Goal: Task Accomplishment & Management: Use online tool/utility

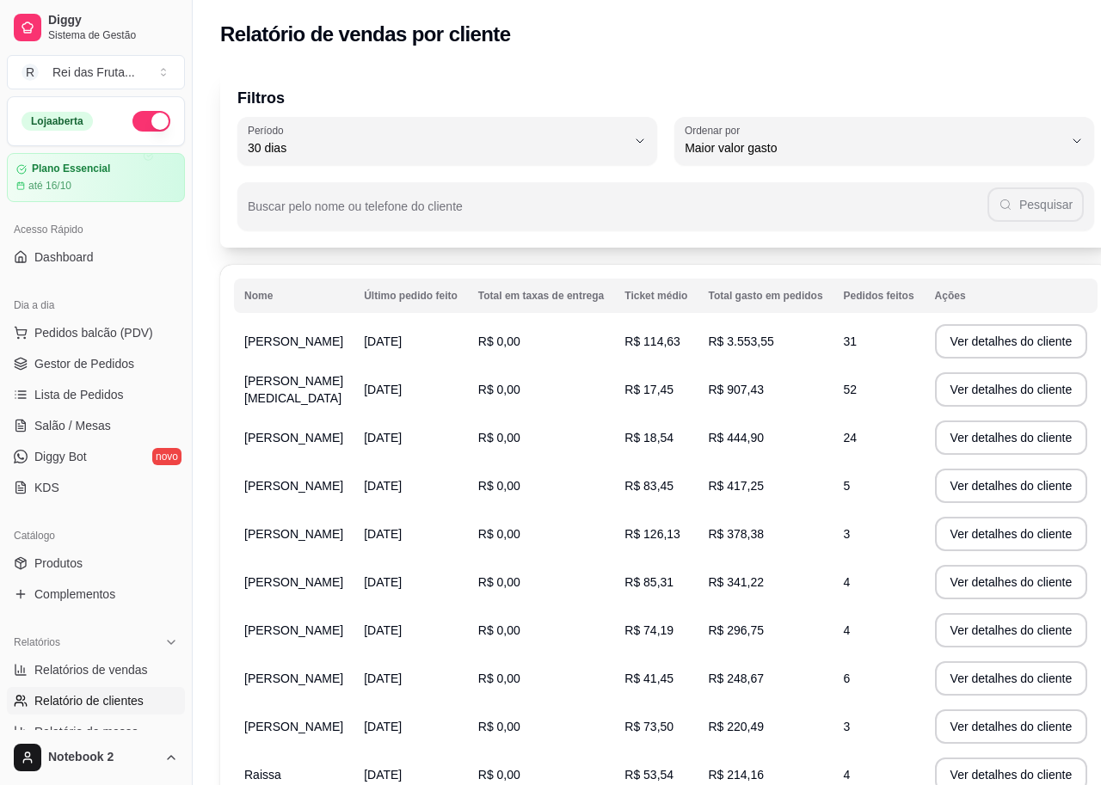
select select "30"
select select "HIGHEST_TOTAL_SPENT_WITH_ORDERS"
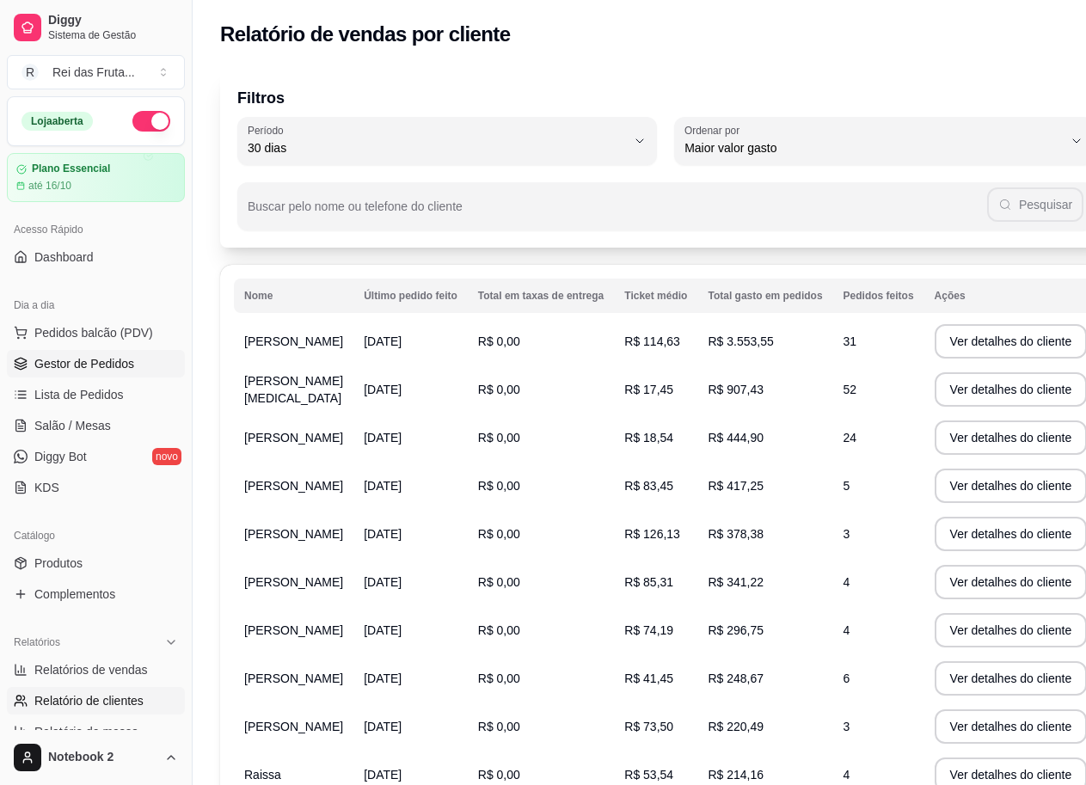
click at [106, 366] on span "Gestor de Pedidos" at bounding box center [84, 363] width 100 height 17
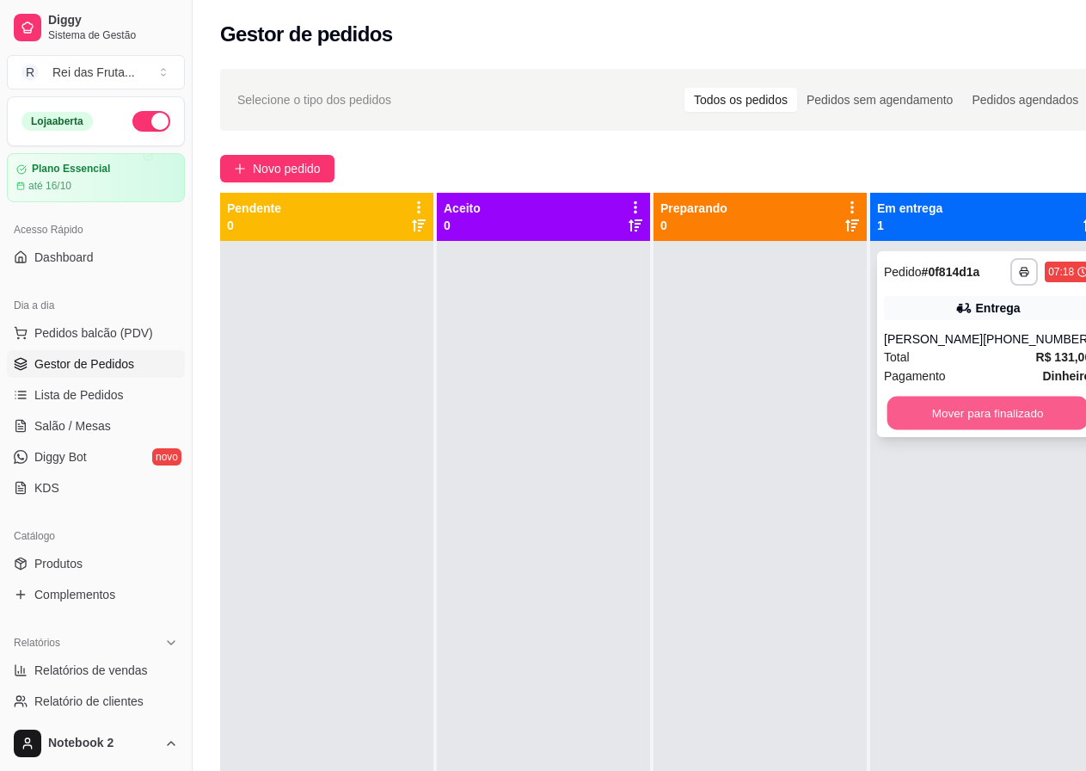
click at [938, 420] on button "Mover para finalizado" at bounding box center [988, 414] width 201 height 34
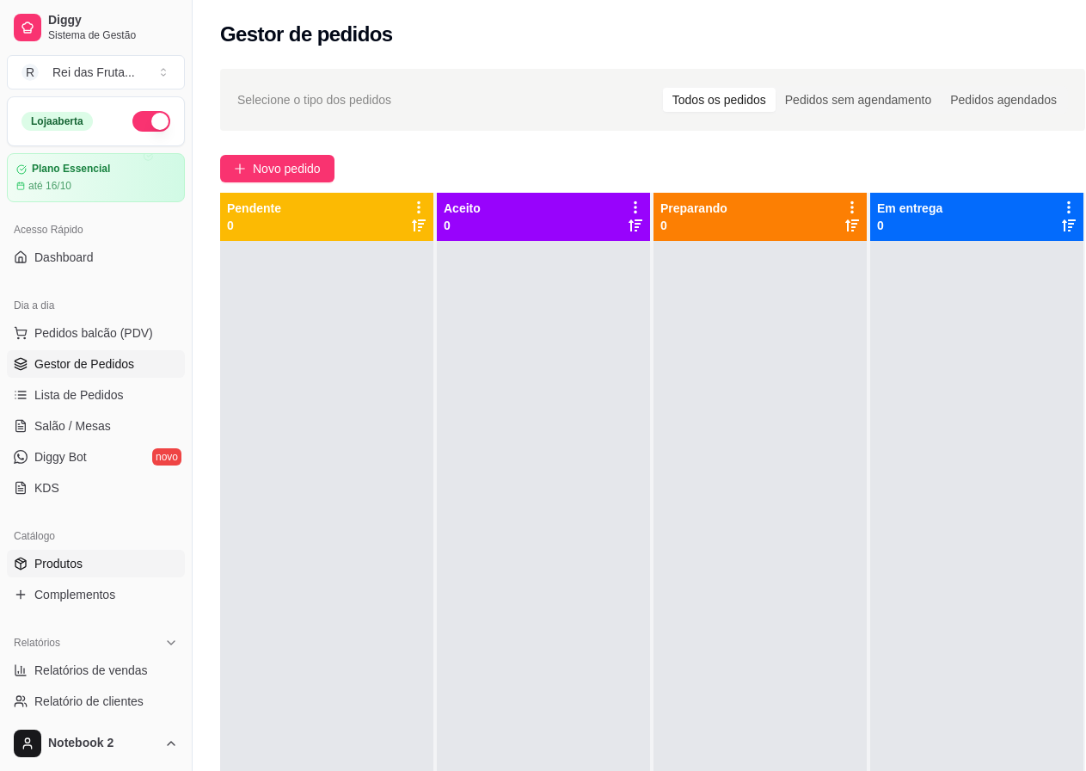
click at [126, 567] on link "Produtos" at bounding box center [96, 564] width 178 height 28
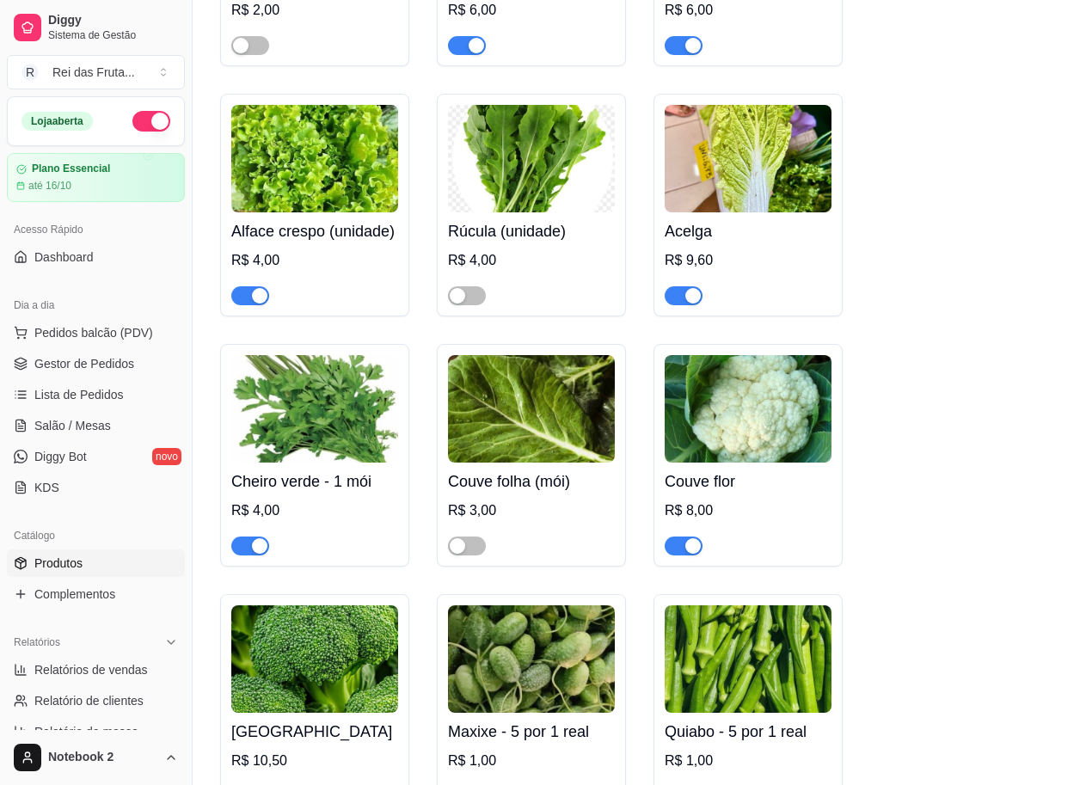
scroll to position [2236, 0]
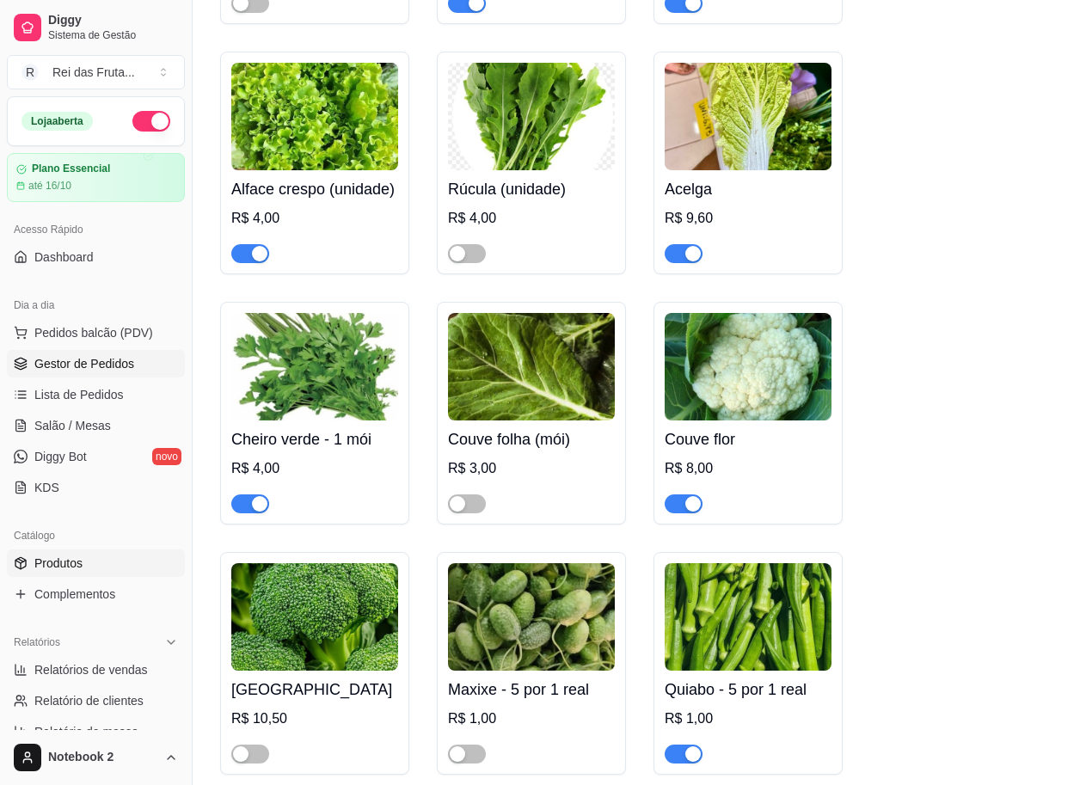
click at [115, 356] on span "Gestor de Pedidos" at bounding box center [84, 363] width 100 height 17
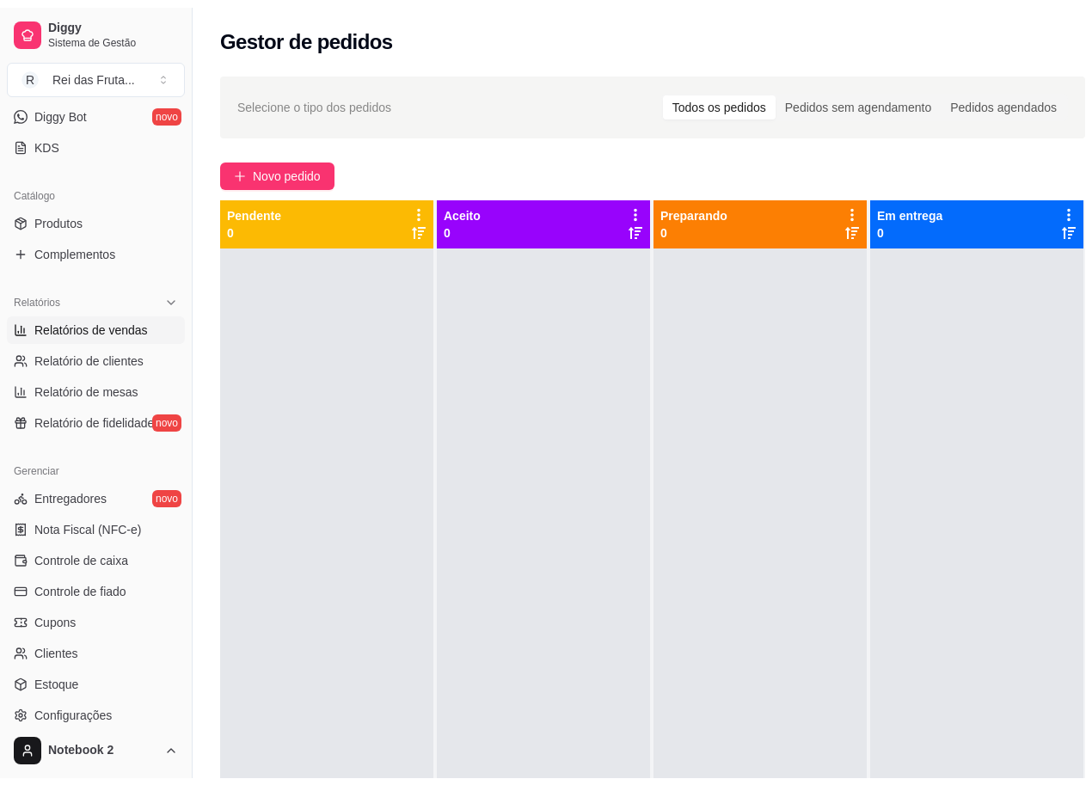
scroll to position [452, 0]
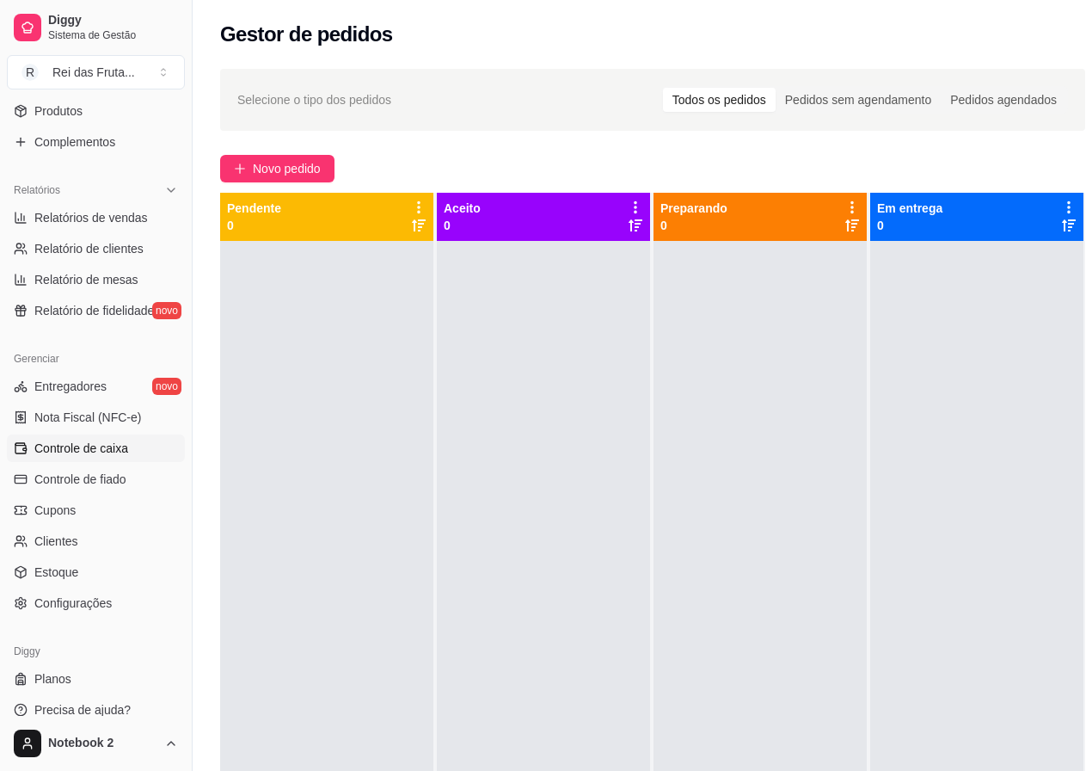
click at [115, 458] on link "Controle de caixa" at bounding box center [96, 448] width 178 height 28
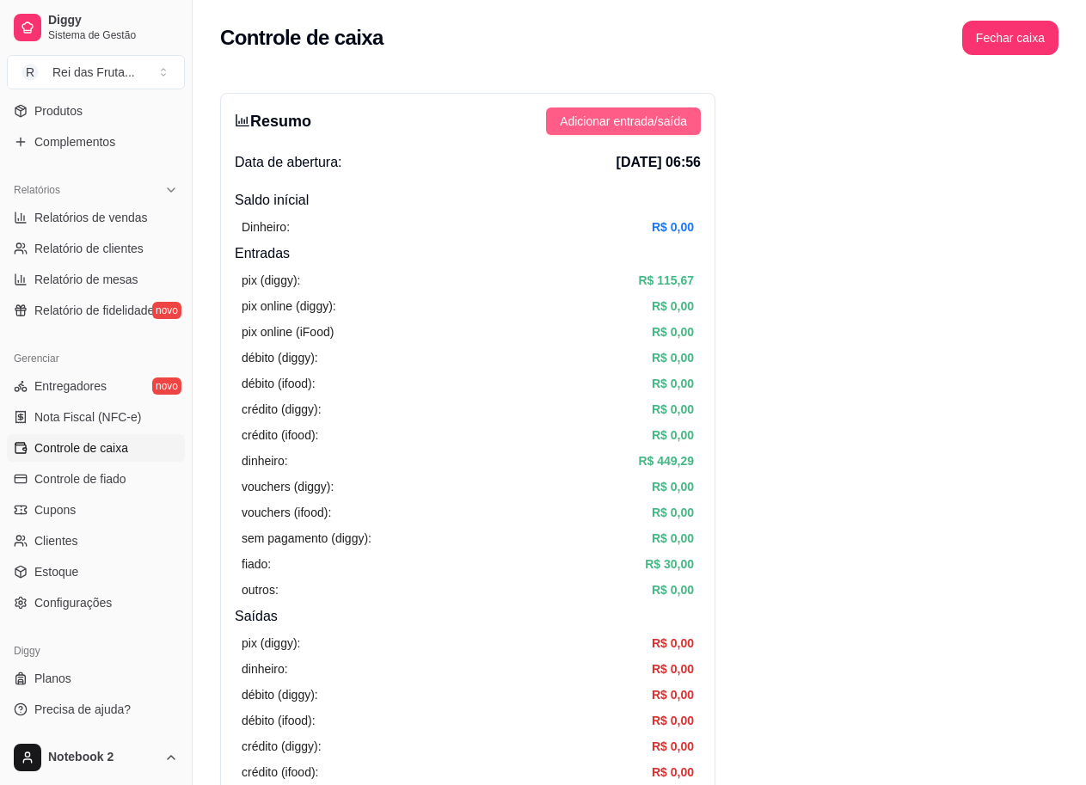
click at [647, 113] on span "Adicionar entrada/saída" at bounding box center [623, 121] width 127 height 19
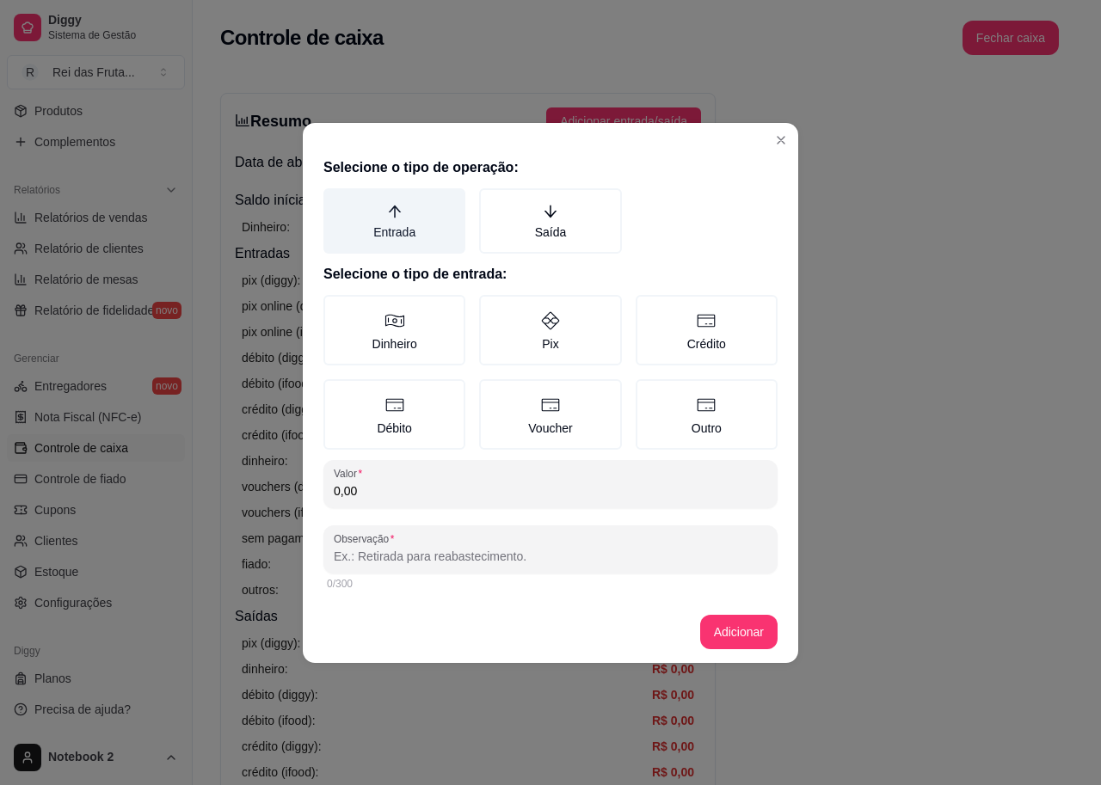
click at [413, 218] on label "Entrada" at bounding box center [394, 220] width 142 height 65
click at [336, 201] on button "Entrada" at bounding box center [330, 195] width 14 height 14
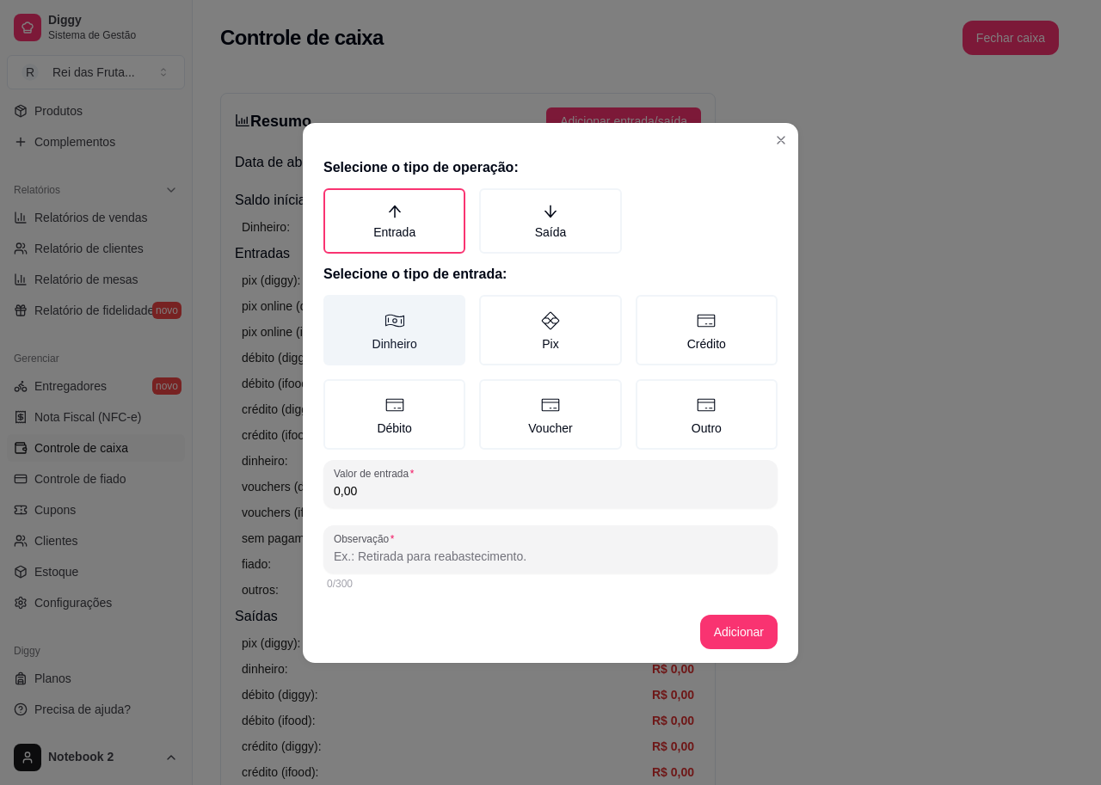
click at [395, 328] on icon at bounding box center [395, 321] width 21 height 21
click at [336, 308] on button "Dinheiro" at bounding box center [330, 301] width 14 height 14
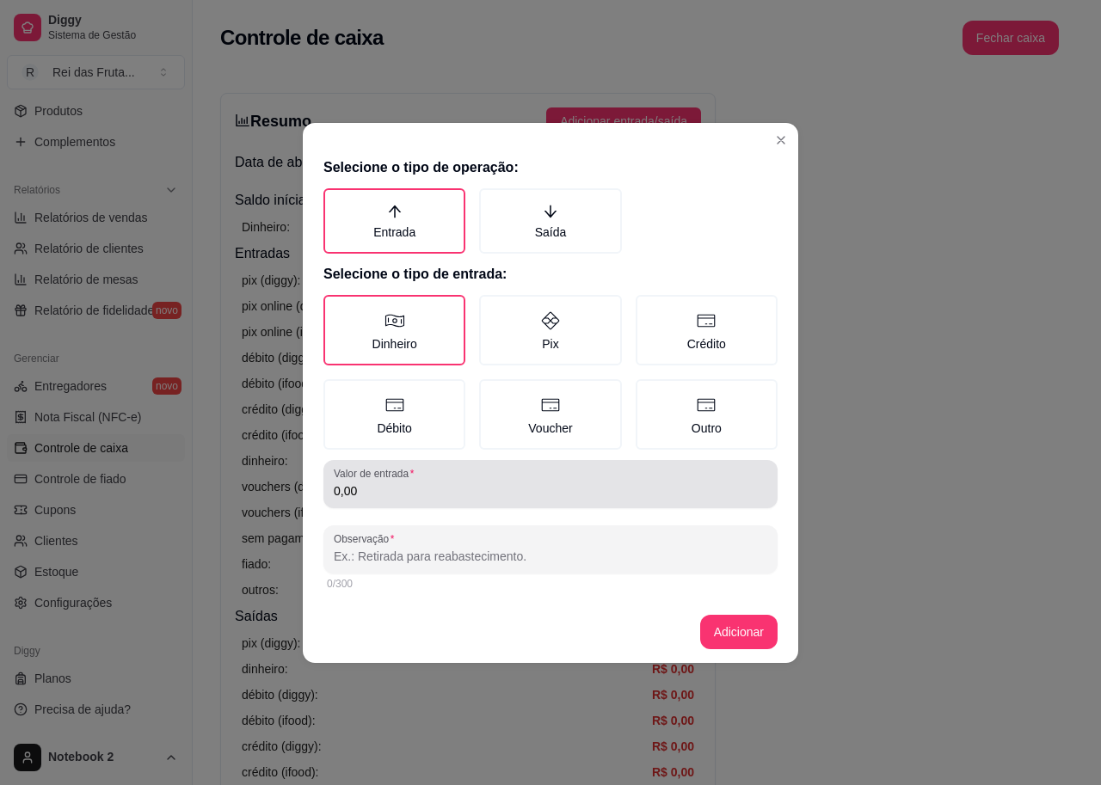
click at [420, 497] on input "0,00" at bounding box center [551, 491] width 434 height 17
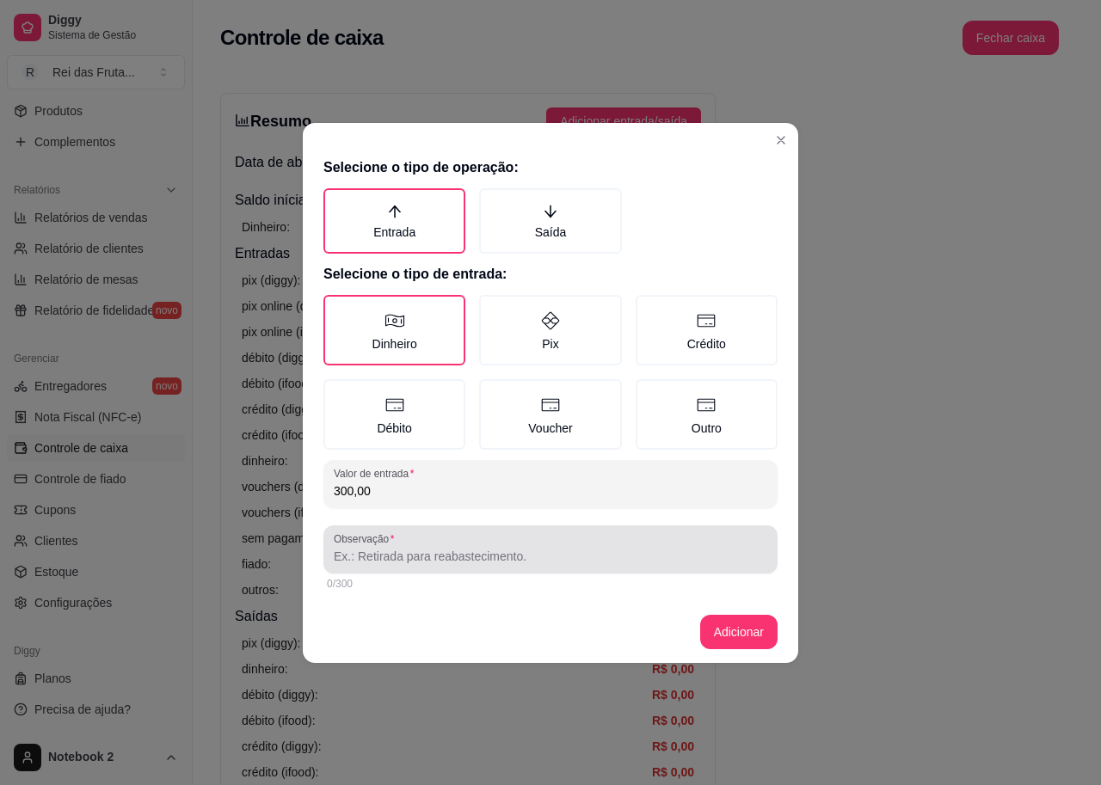
type input "300,00"
click at [556, 561] on input "Observação" at bounding box center [551, 556] width 434 height 17
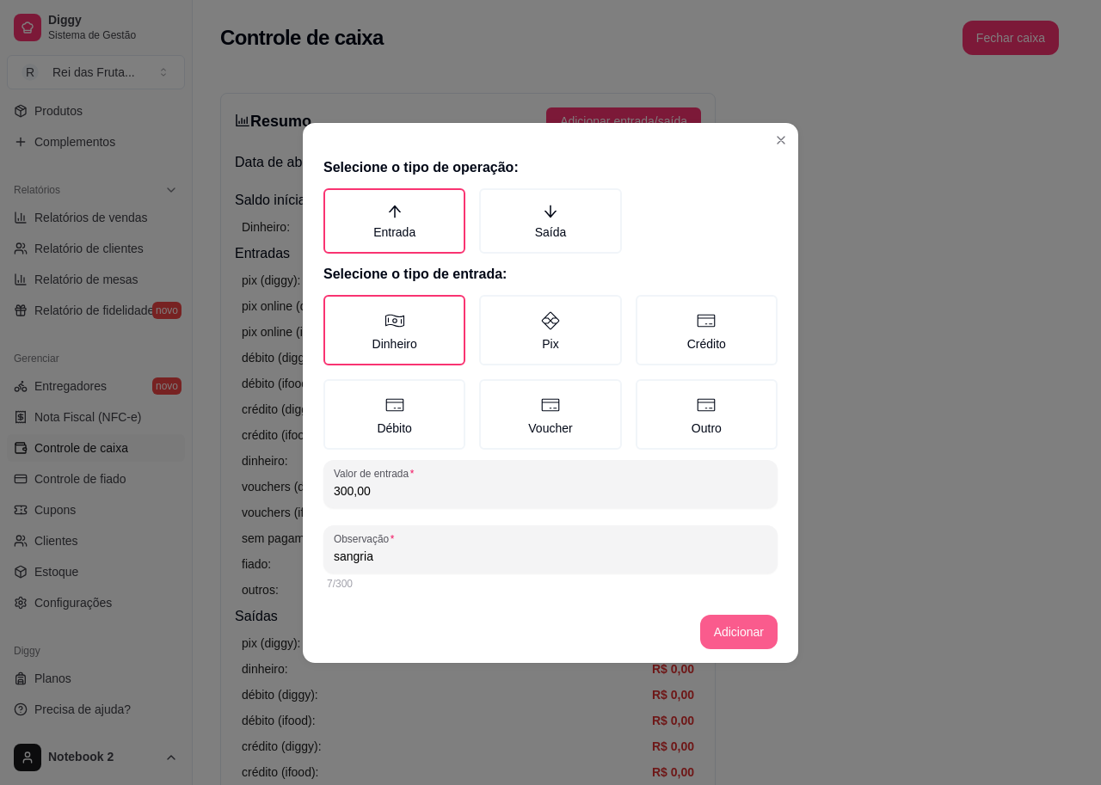
type input "sangria"
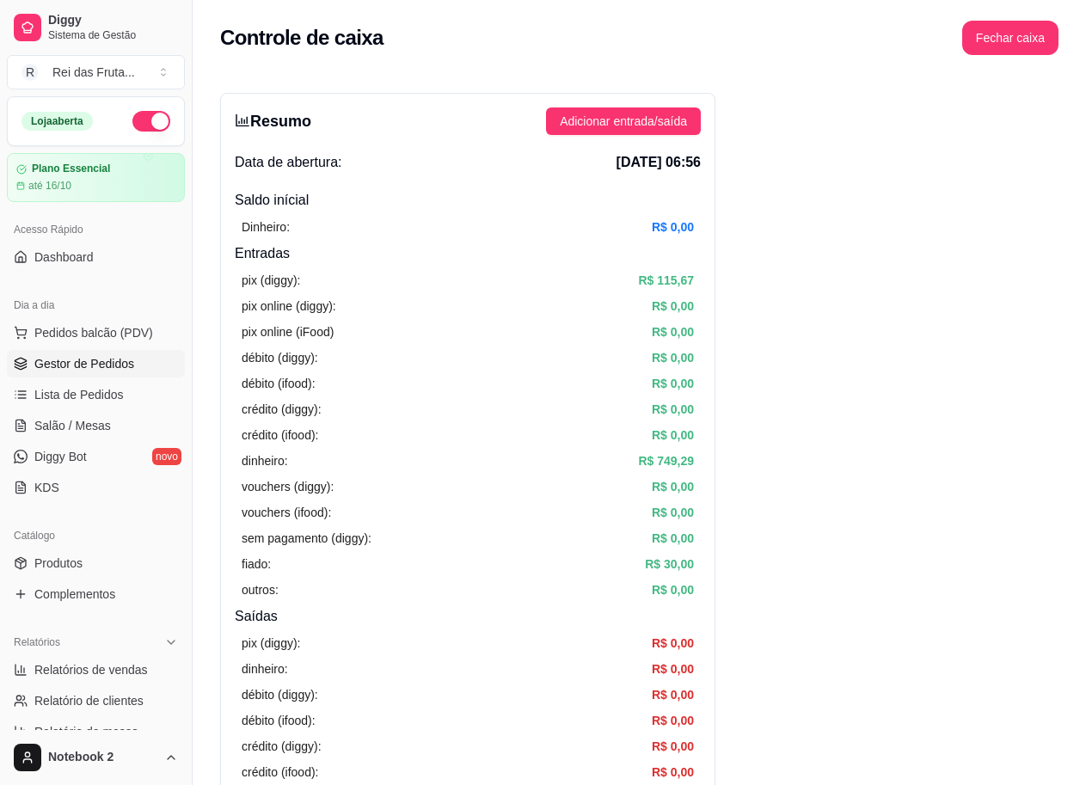
click at [115, 357] on span "Gestor de Pedidos" at bounding box center [84, 363] width 100 height 17
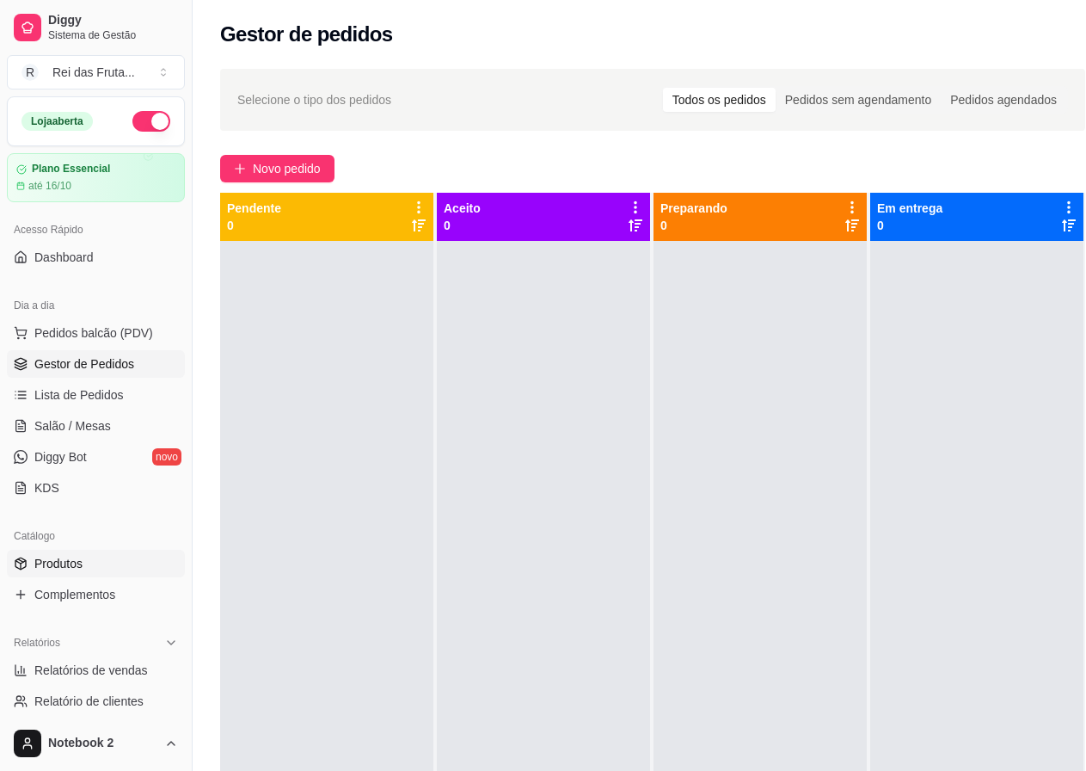
click at [79, 560] on span "Produtos" at bounding box center [58, 563] width 48 height 17
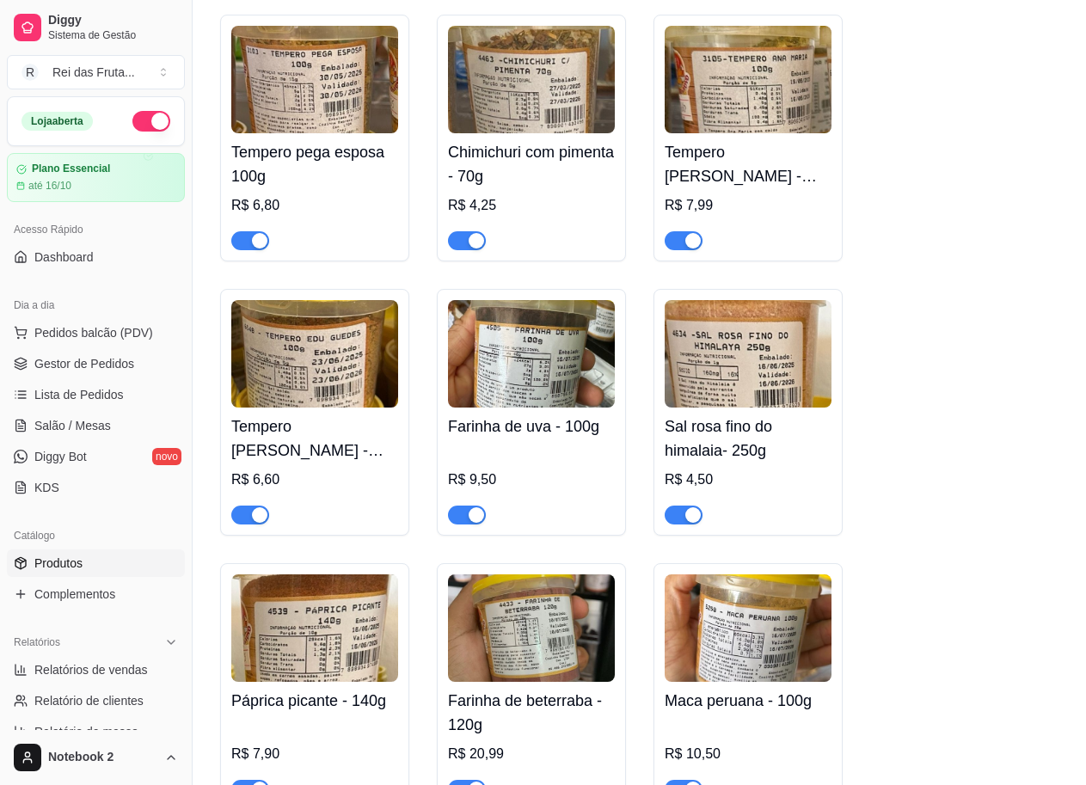
scroll to position [11957, 0]
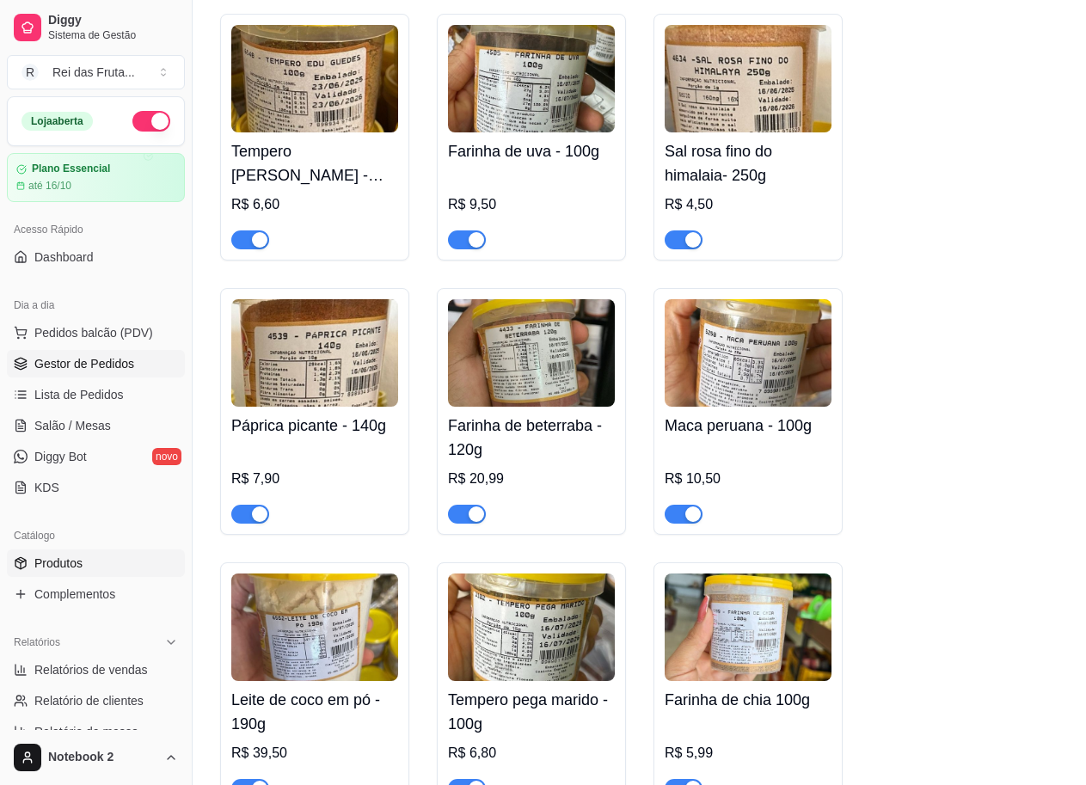
click at [96, 373] on link "Gestor de Pedidos" at bounding box center [96, 364] width 178 height 28
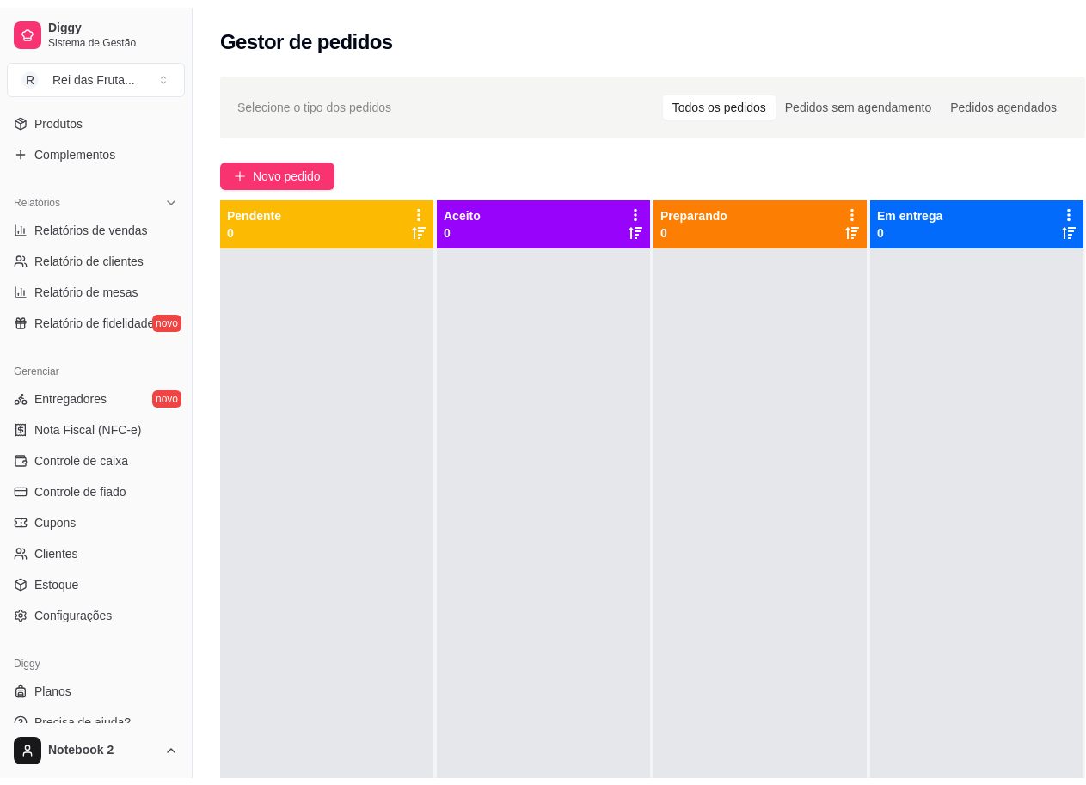
scroll to position [452, 0]
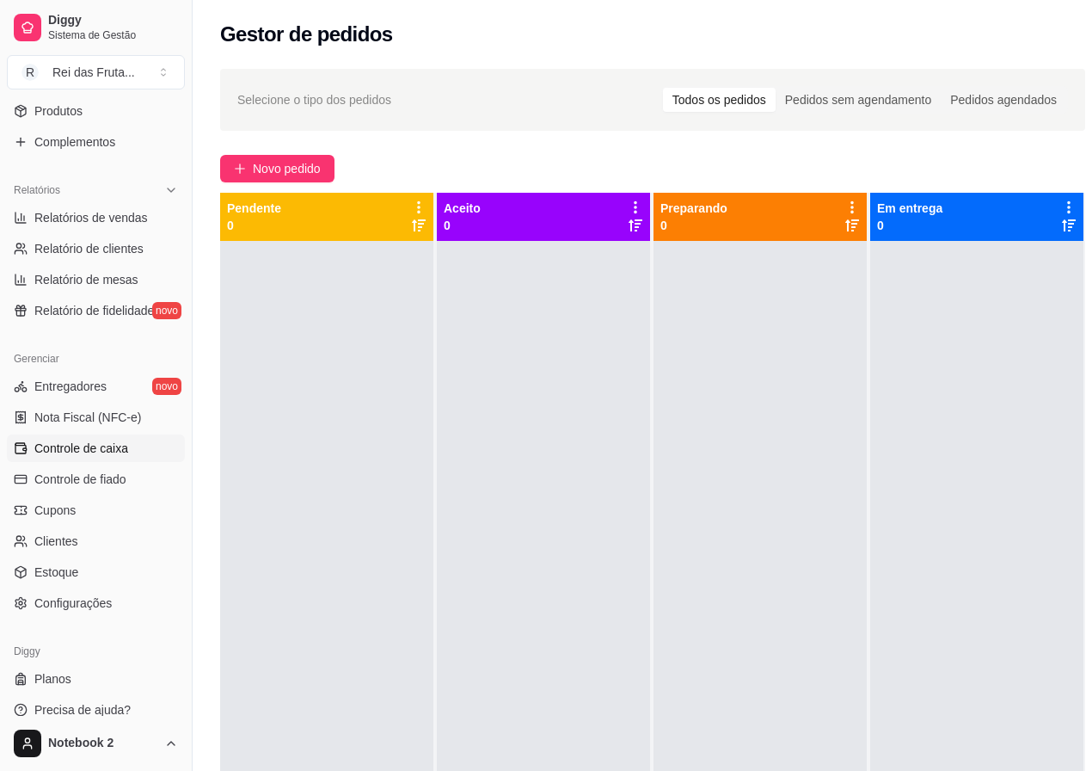
click at [82, 448] on span "Controle de caixa" at bounding box center [81, 448] width 94 height 17
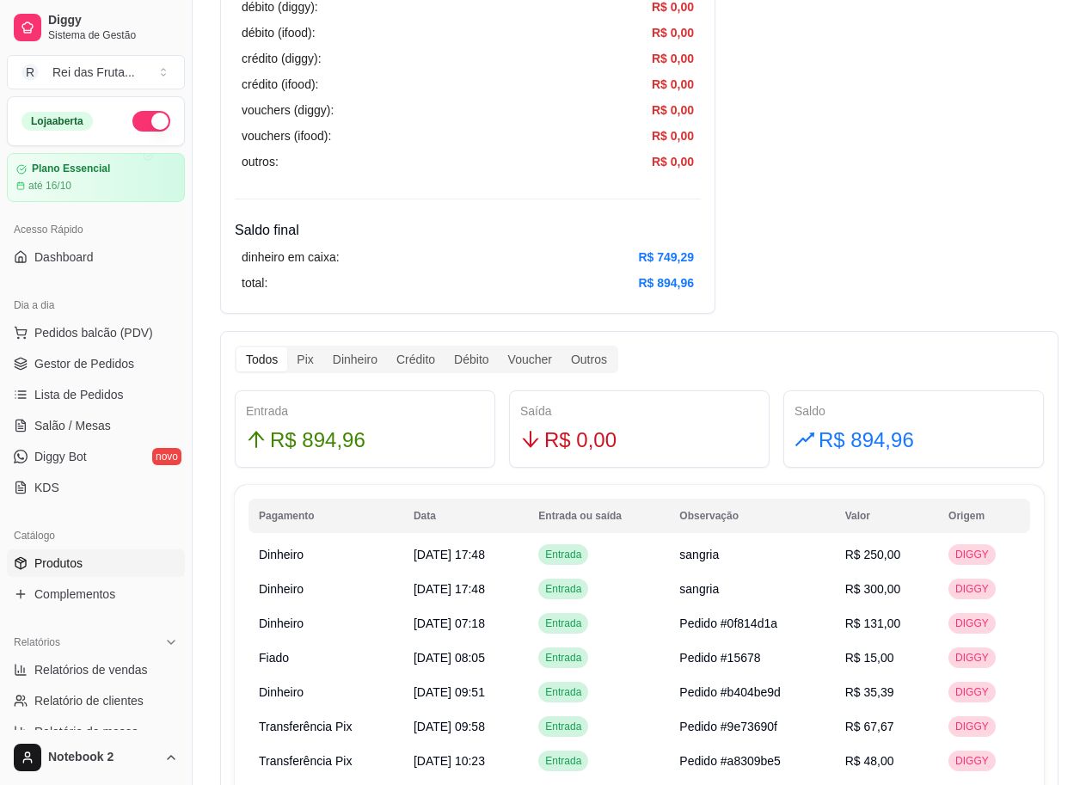
click at [73, 569] on span "Produtos" at bounding box center [58, 563] width 48 height 17
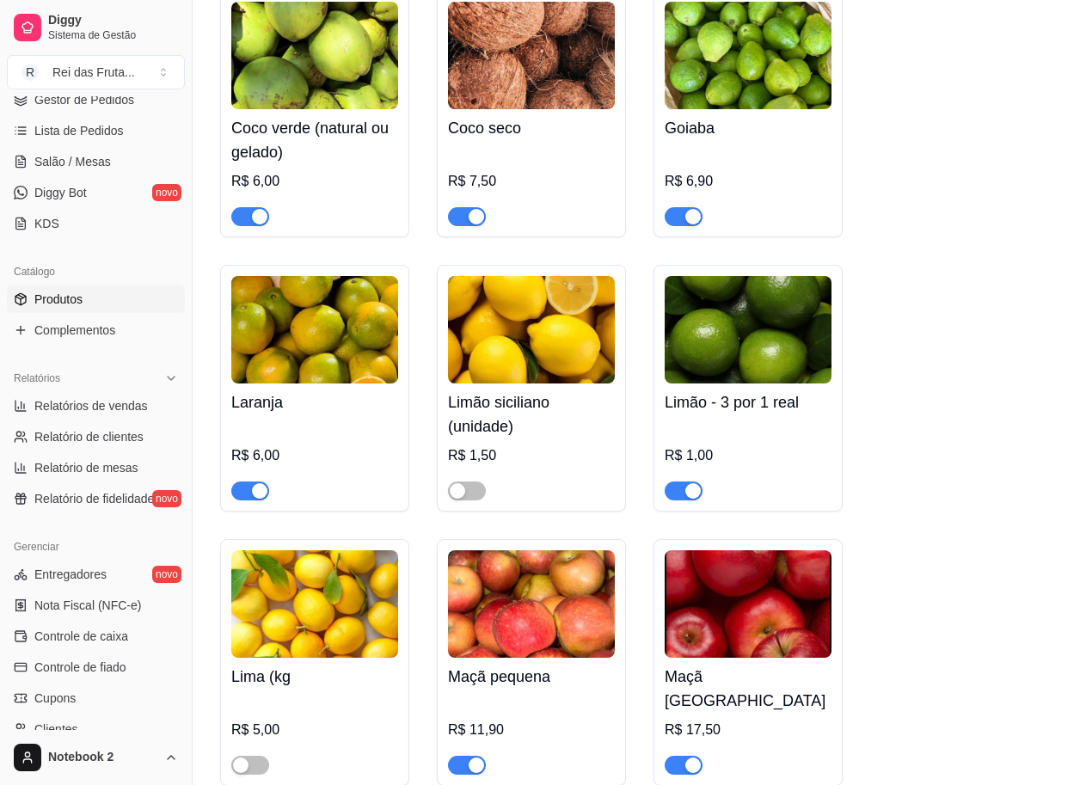
scroll to position [344, 0]
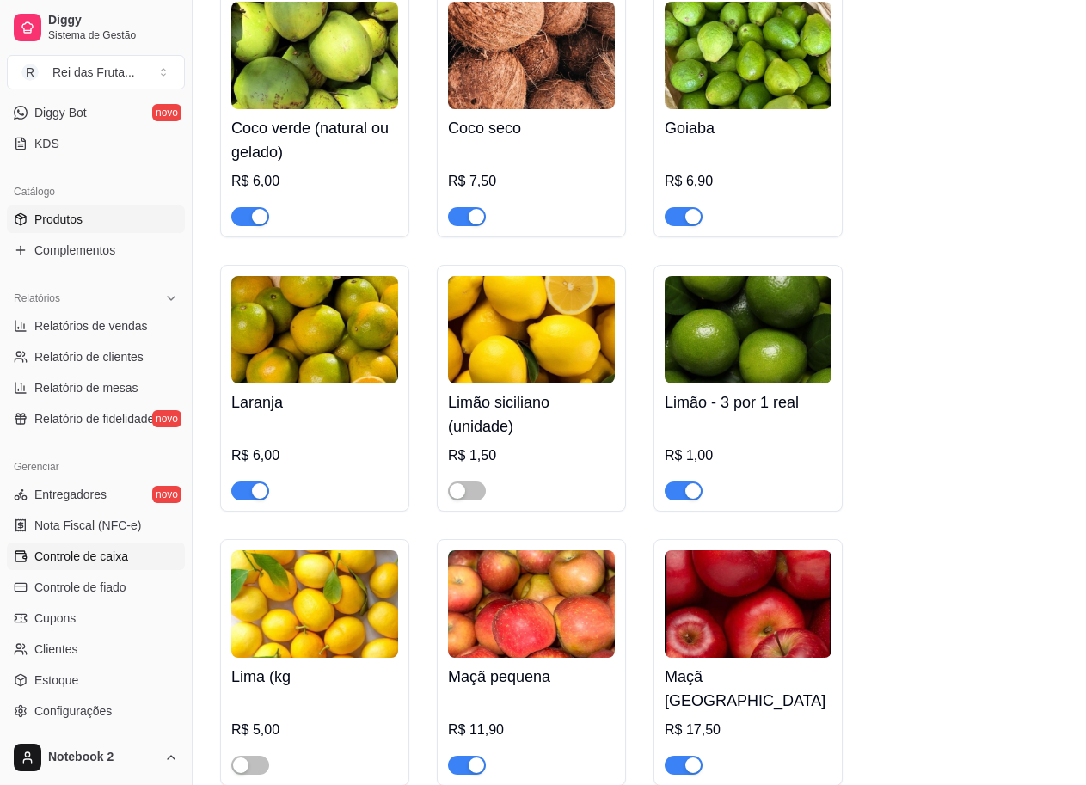
click at [90, 557] on span "Controle de caixa" at bounding box center [81, 556] width 94 height 17
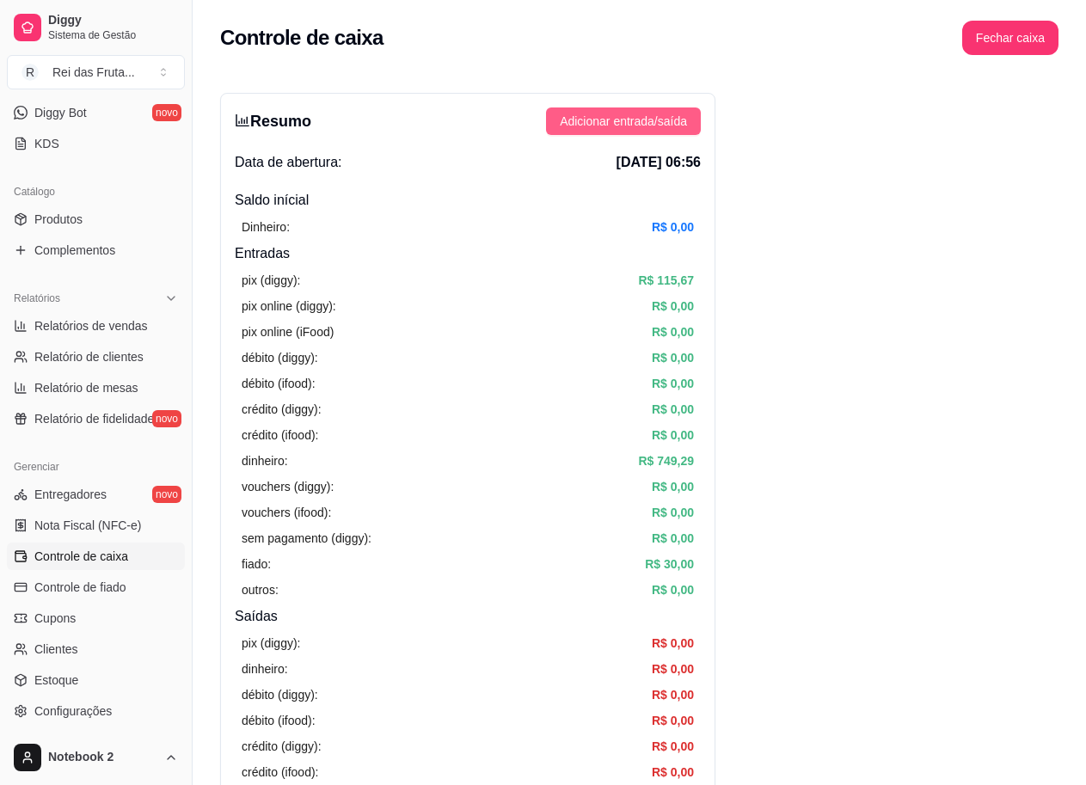
click at [608, 122] on span "Adicionar entrada/saída" at bounding box center [623, 121] width 127 height 19
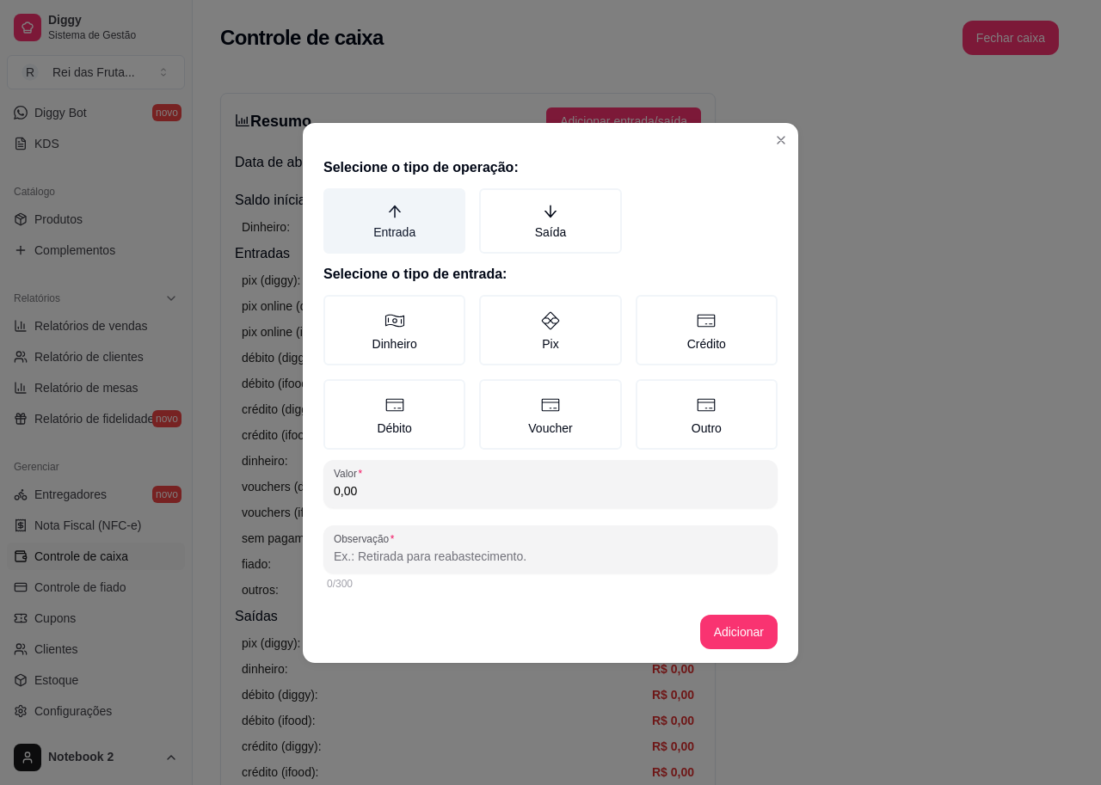
click at [412, 218] on label "Entrada" at bounding box center [394, 220] width 142 height 65
click at [336, 201] on button "Entrada" at bounding box center [330, 195] width 14 height 14
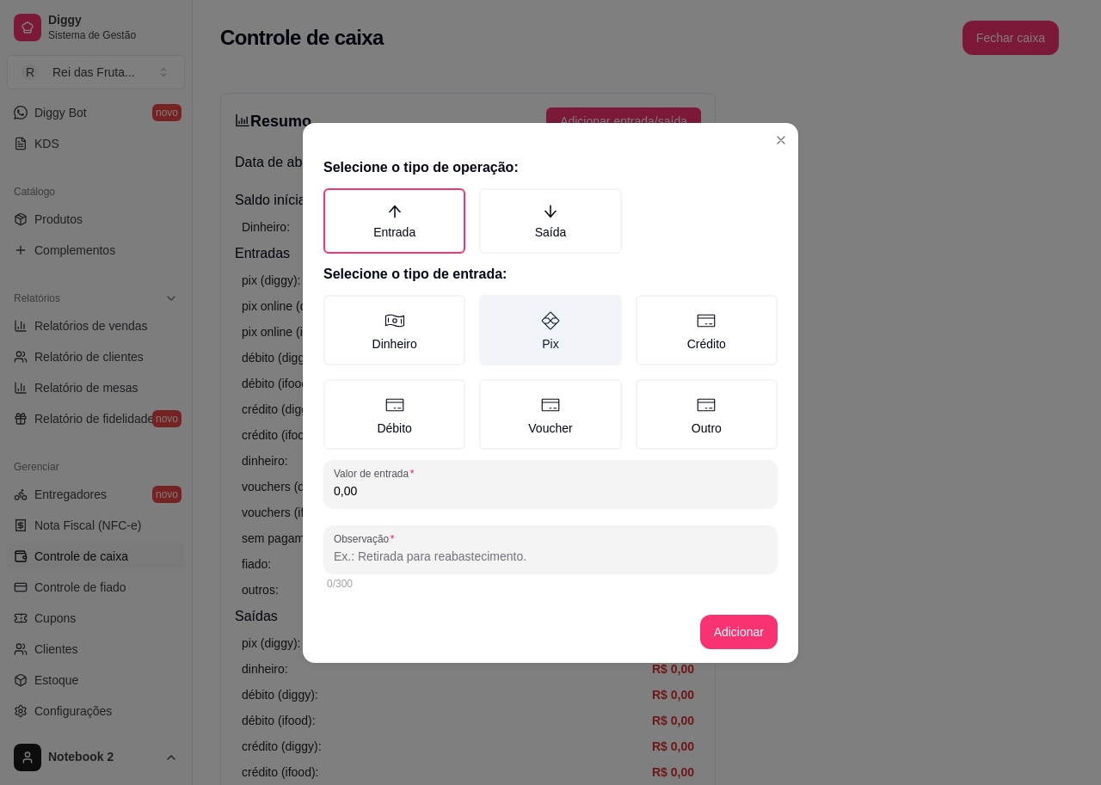
click at [551, 338] on label "Pix" at bounding box center [550, 330] width 142 height 71
click at [492, 308] on button "Pix" at bounding box center [485, 301] width 14 height 14
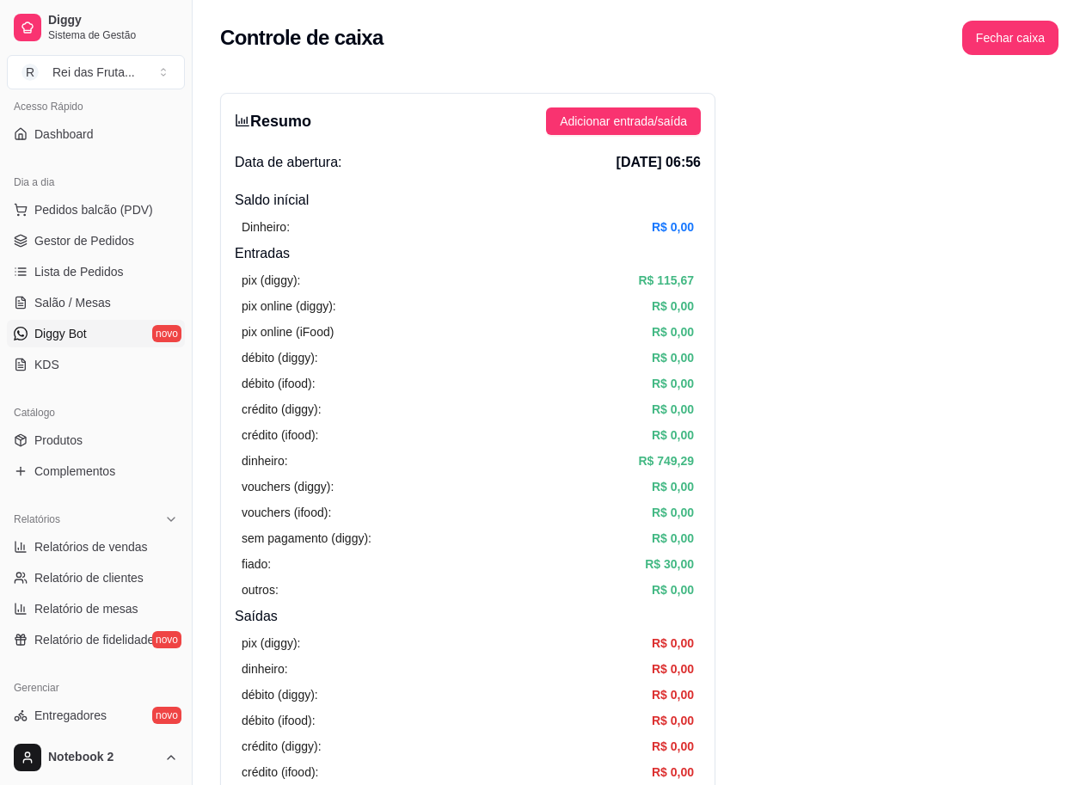
scroll to position [172, 0]
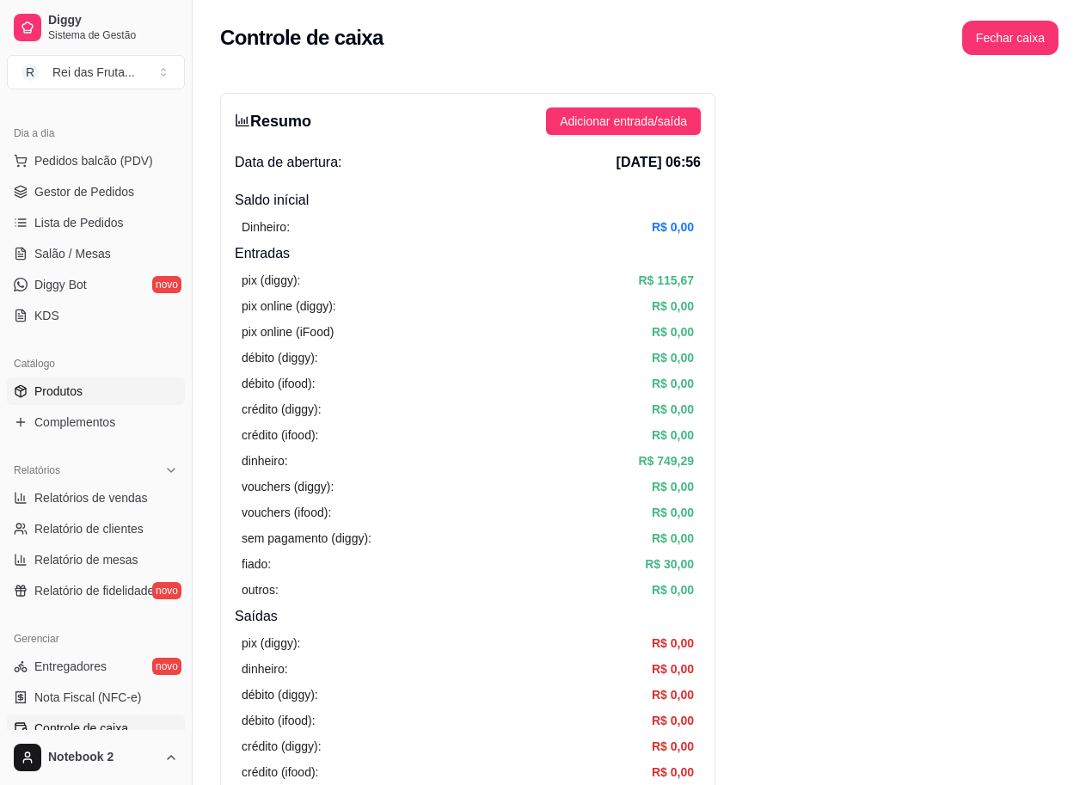
click at [60, 388] on span "Produtos" at bounding box center [58, 391] width 48 height 17
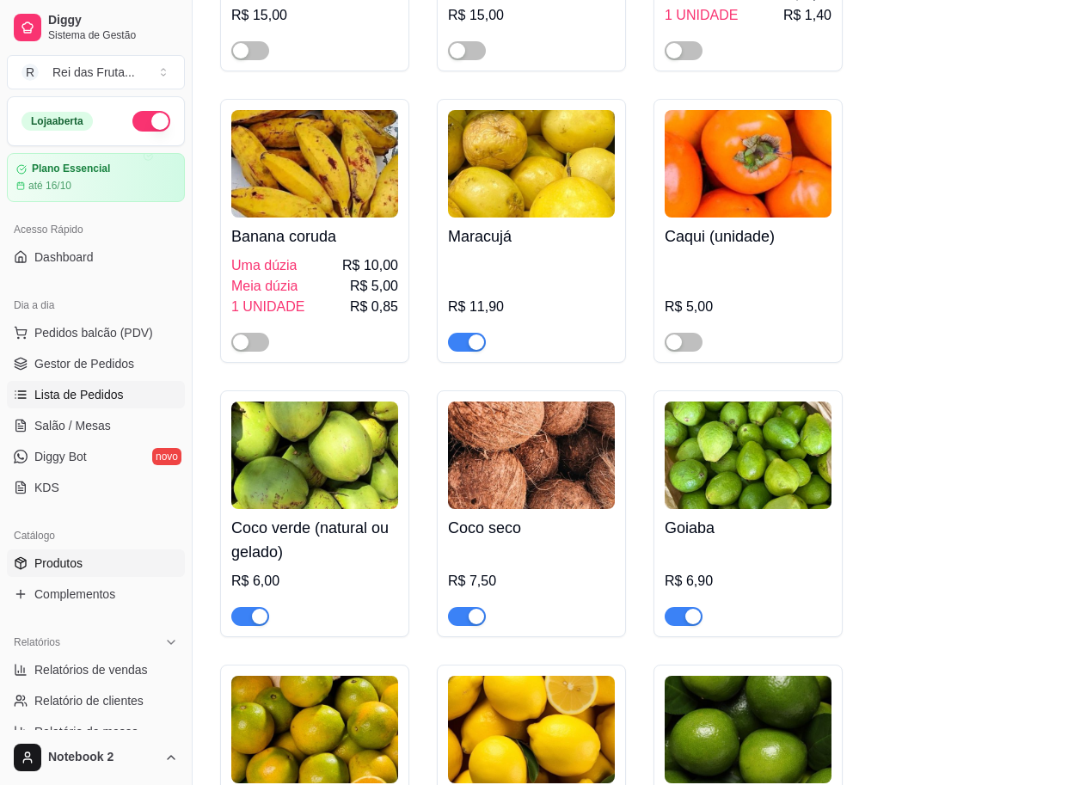
scroll to position [5935, 0]
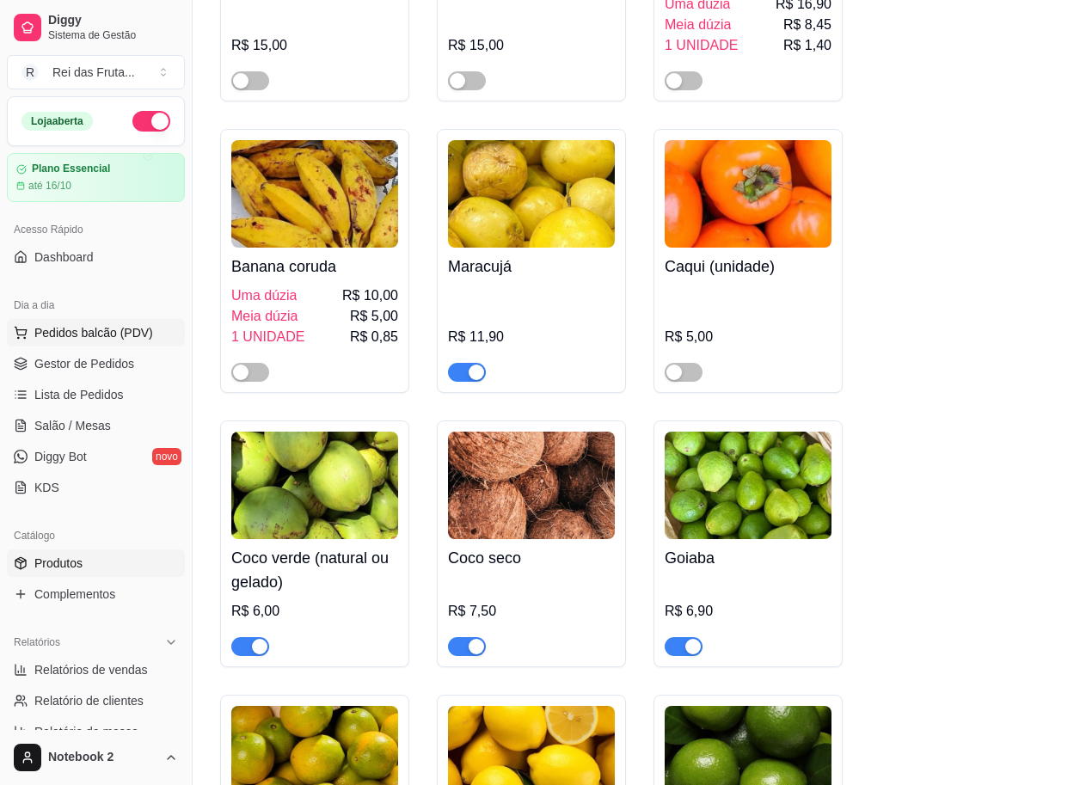
click at [113, 340] on span "Pedidos balcão (PDV)" at bounding box center [93, 332] width 119 height 17
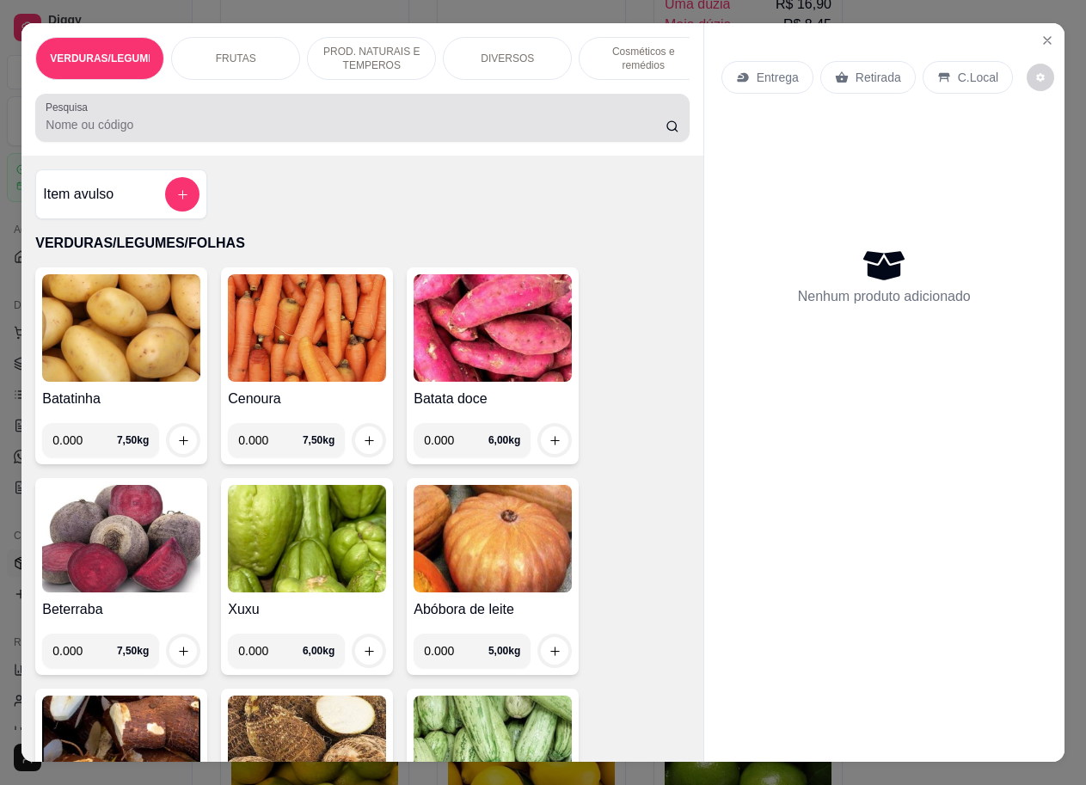
click at [176, 201] on icon "add-separate-item" at bounding box center [182, 194] width 13 height 13
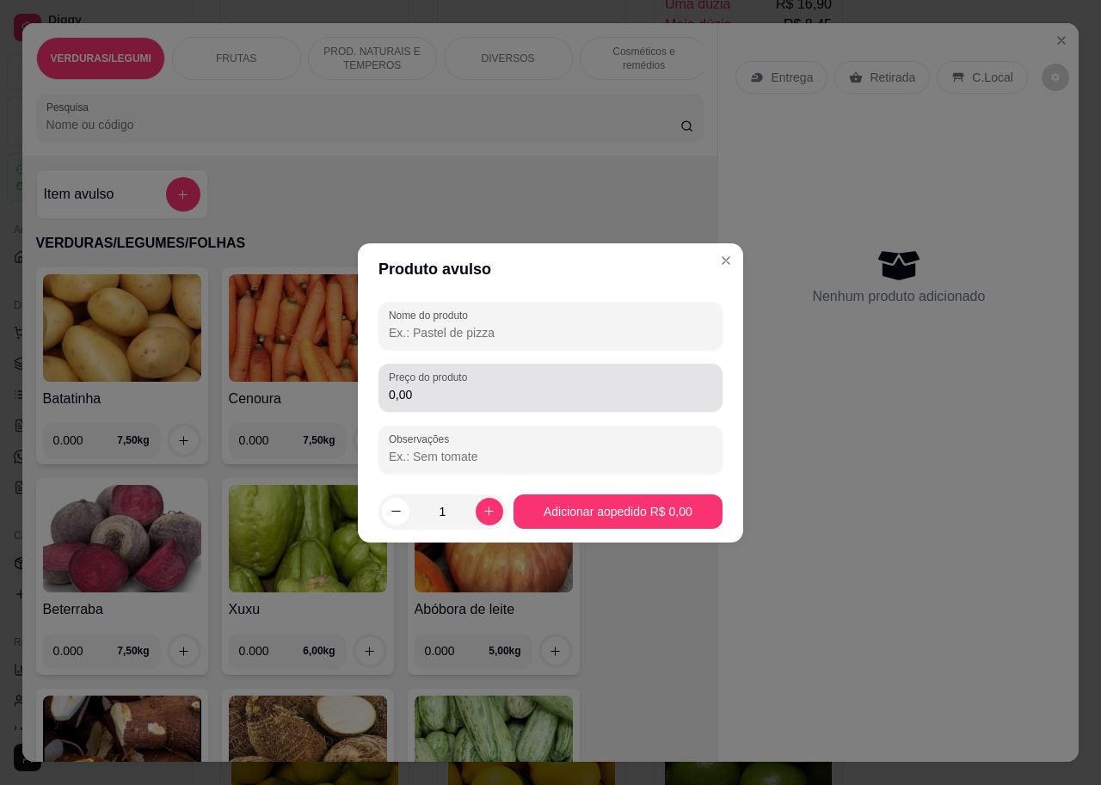
click at [503, 409] on div "Preço do produto 0,00" at bounding box center [550, 388] width 344 height 48
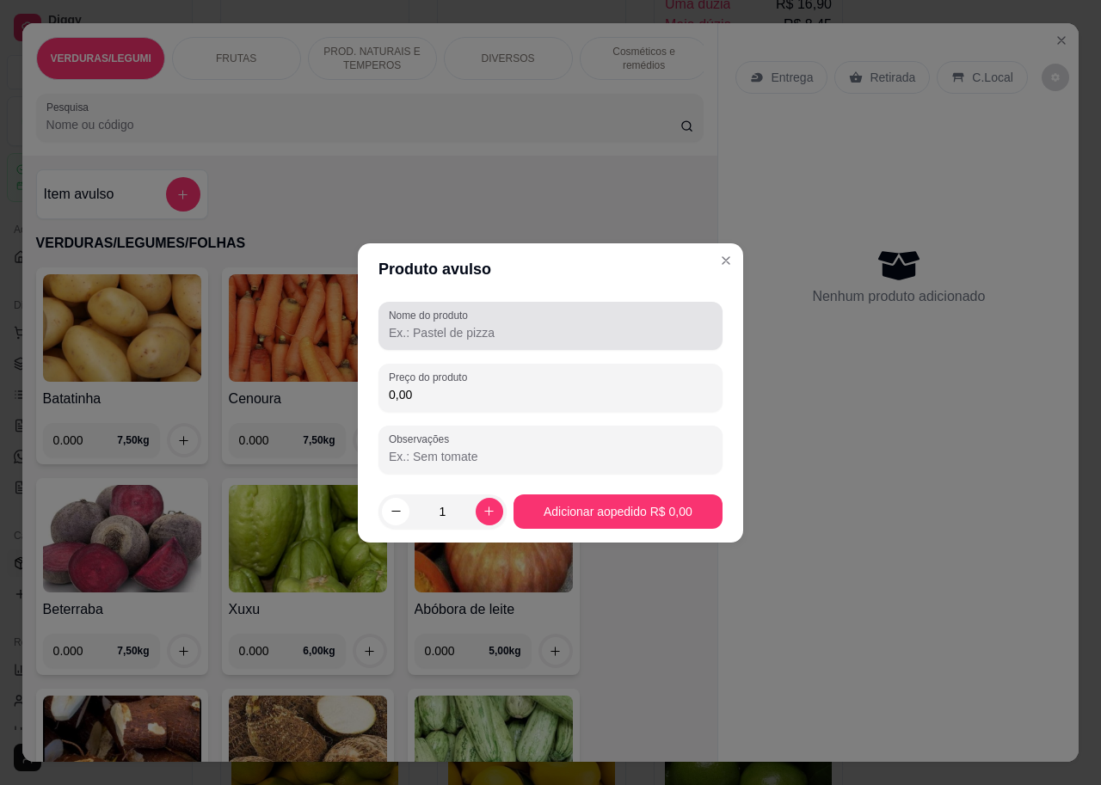
click at [482, 340] on input "Nome do produto" at bounding box center [550, 332] width 323 height 17
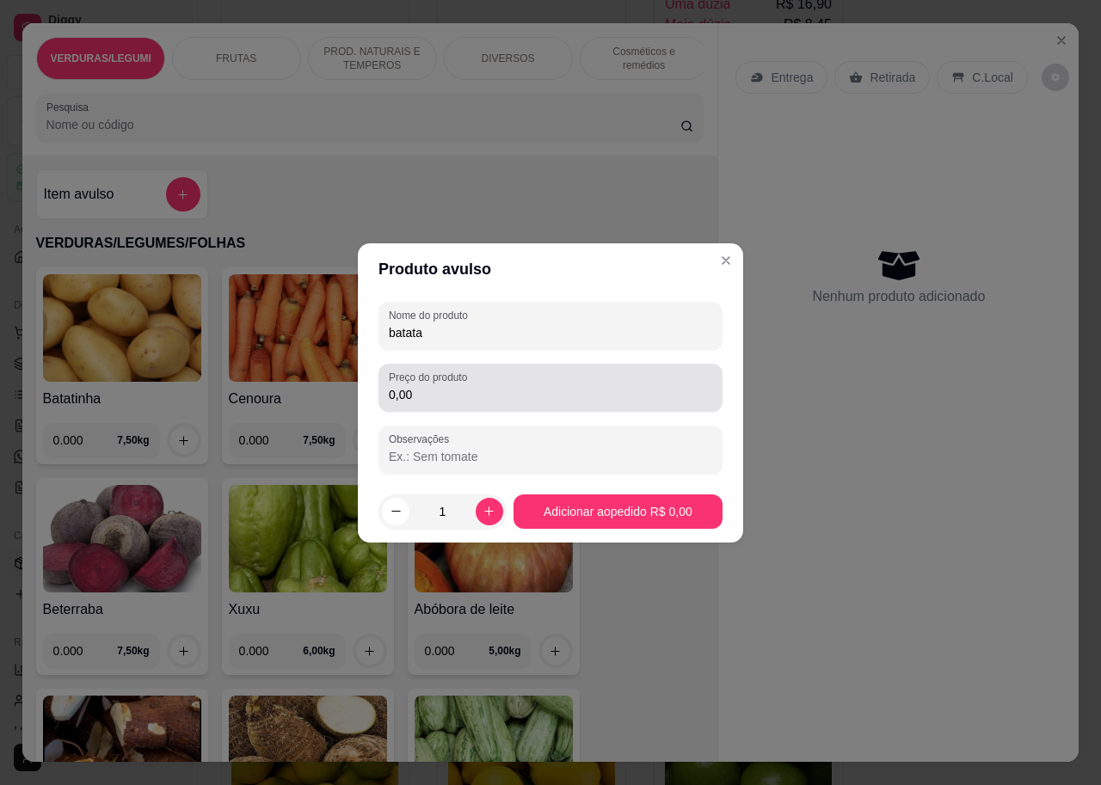
type input "batata"
click at [450, 397] on input "0,00" at bounding box center [550, 394] width 323 height 17
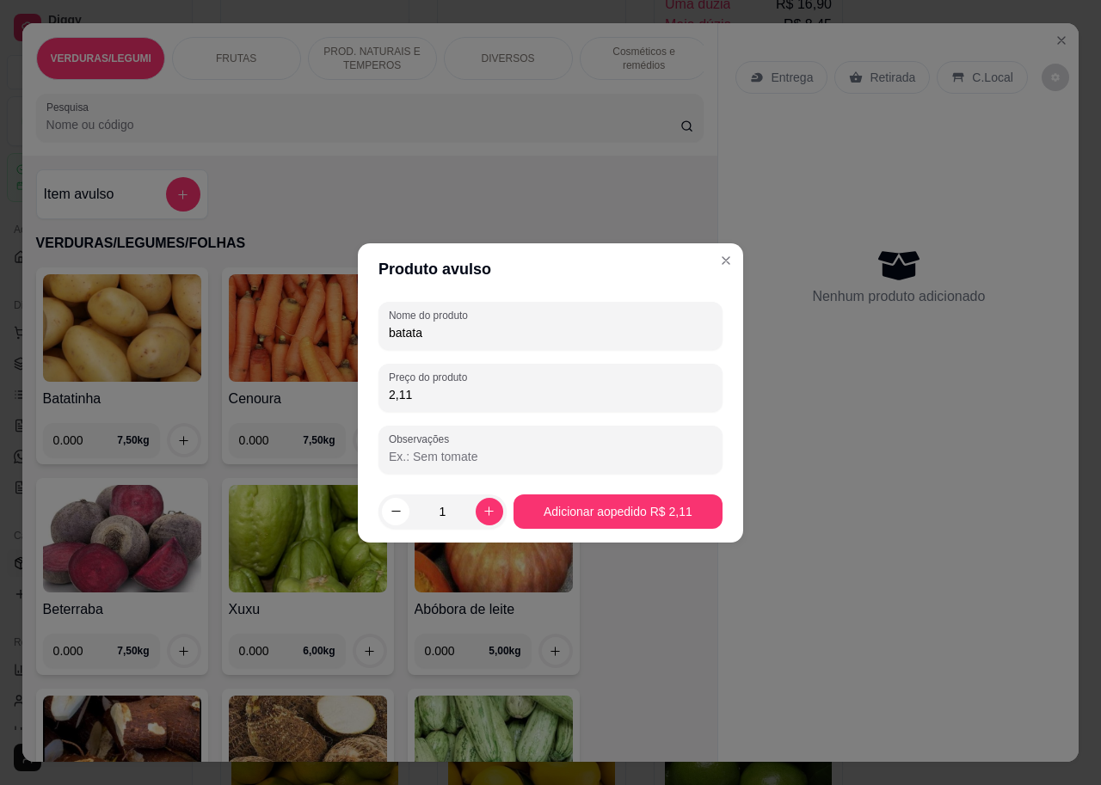
type input "21,12"
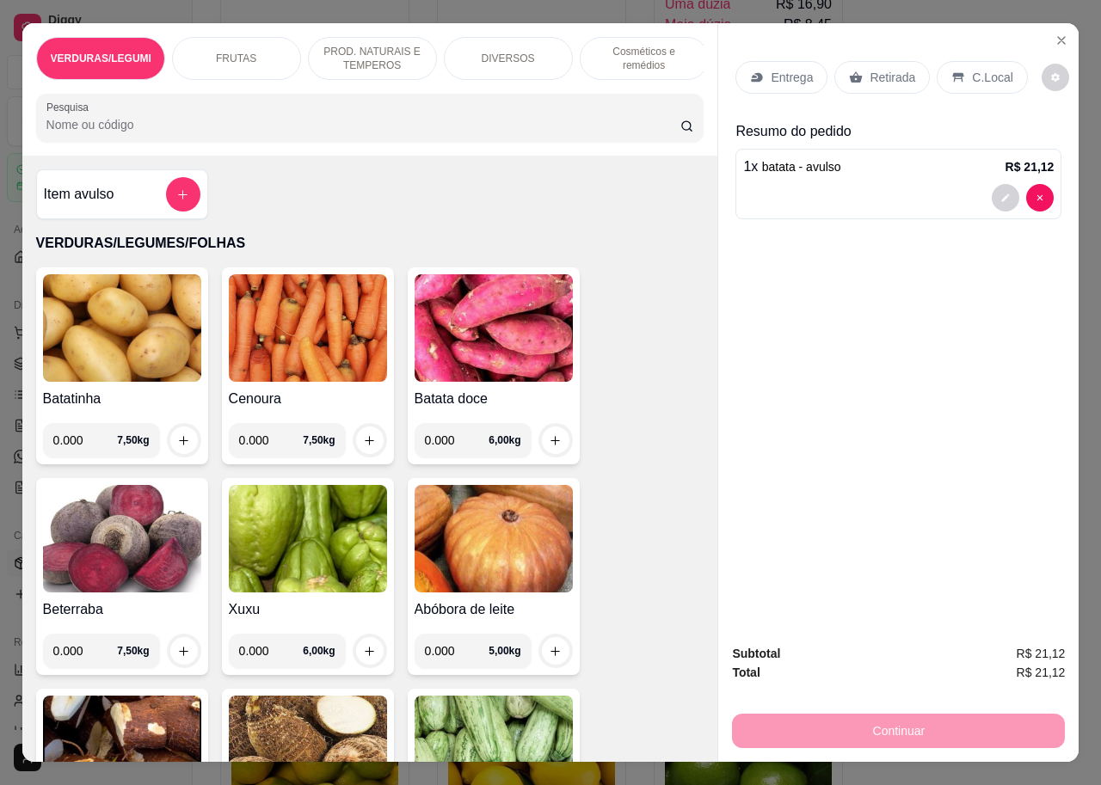
click at [889, 76] on p "Retirada" at bounding box center [893, 77] width 46 height 17
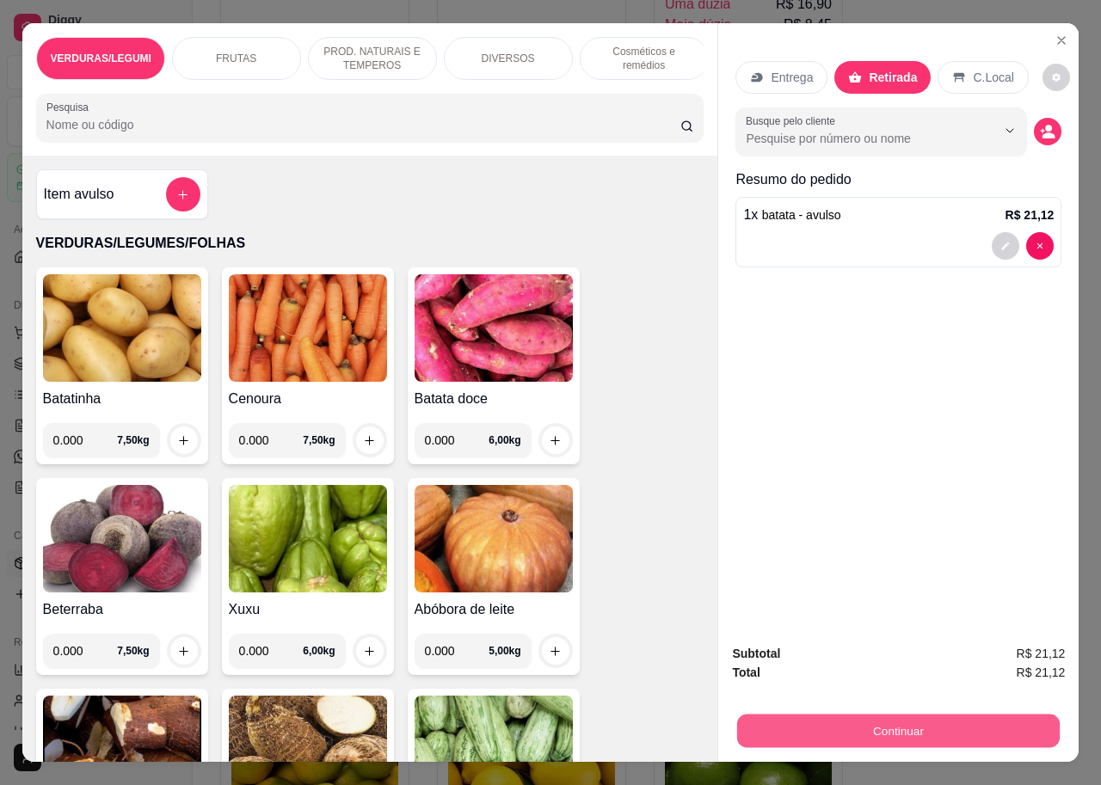
click at [920, 726] on button "Continuar" at bounding box center [898, 731] width 323 height 34
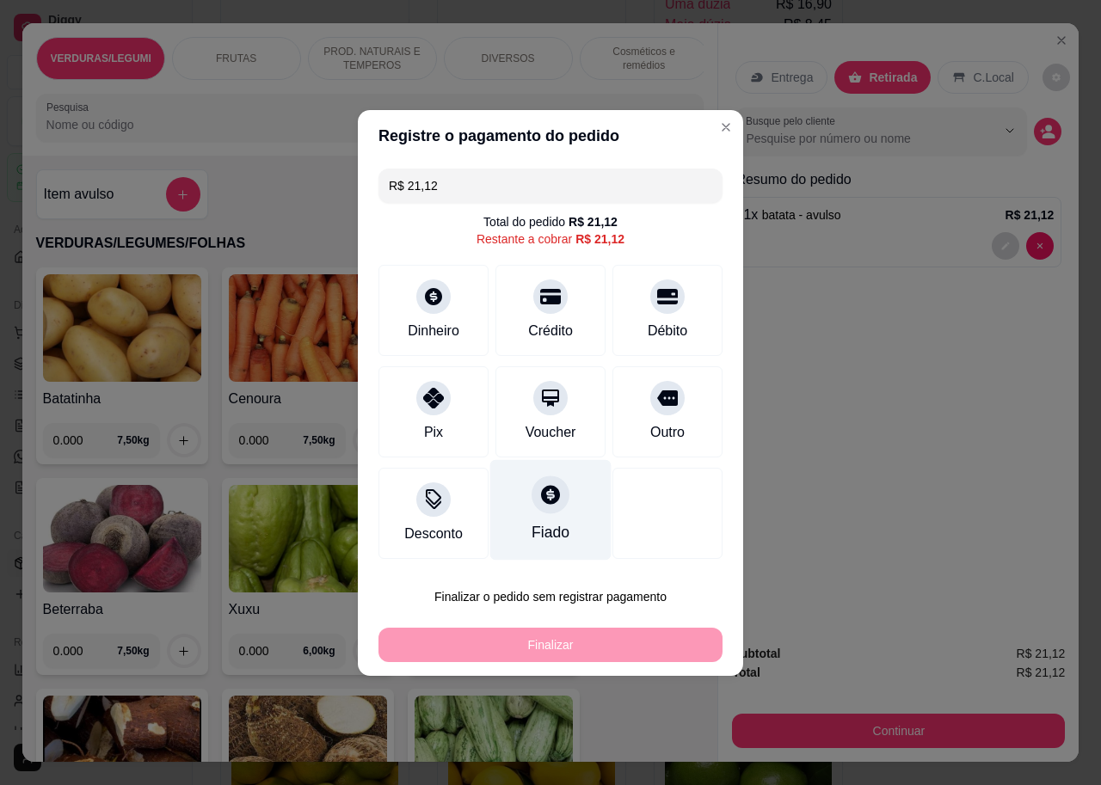
click at [552, 507] on div at bounding box center [551, 495] width 38 height 38
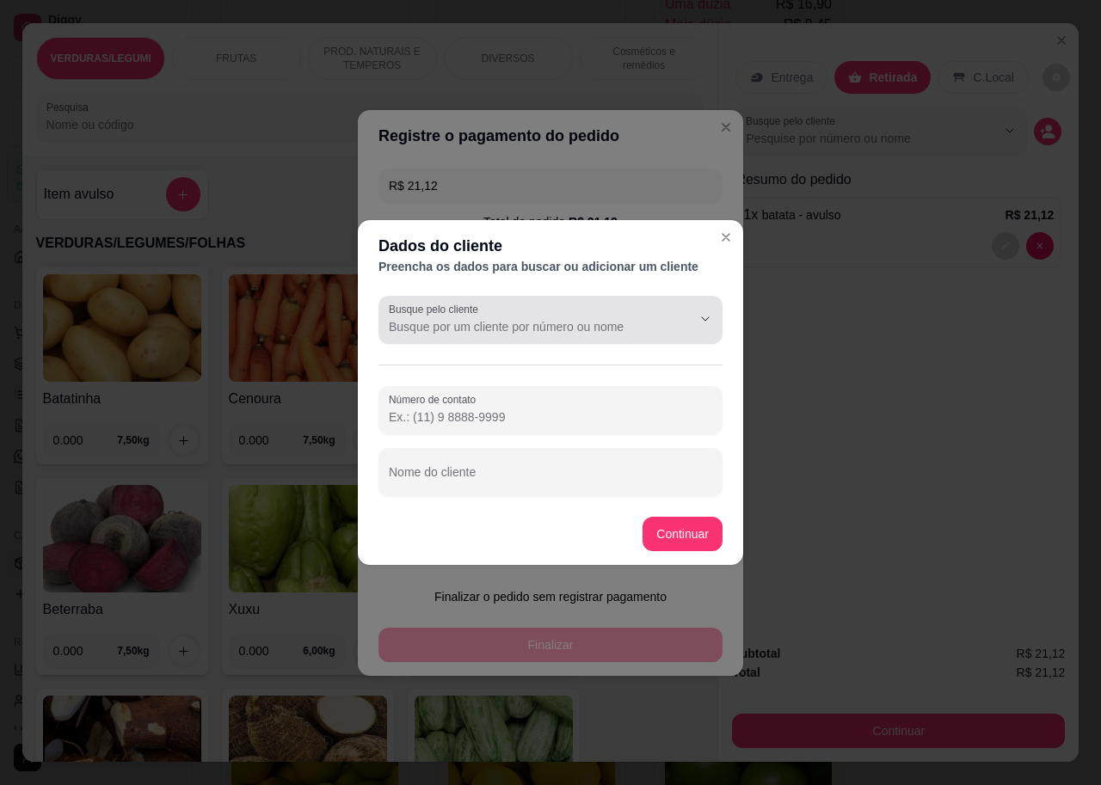
click at [450, 330] on input "Busque pelo cliente" at bounding box center [526, 326] width 275 height 17
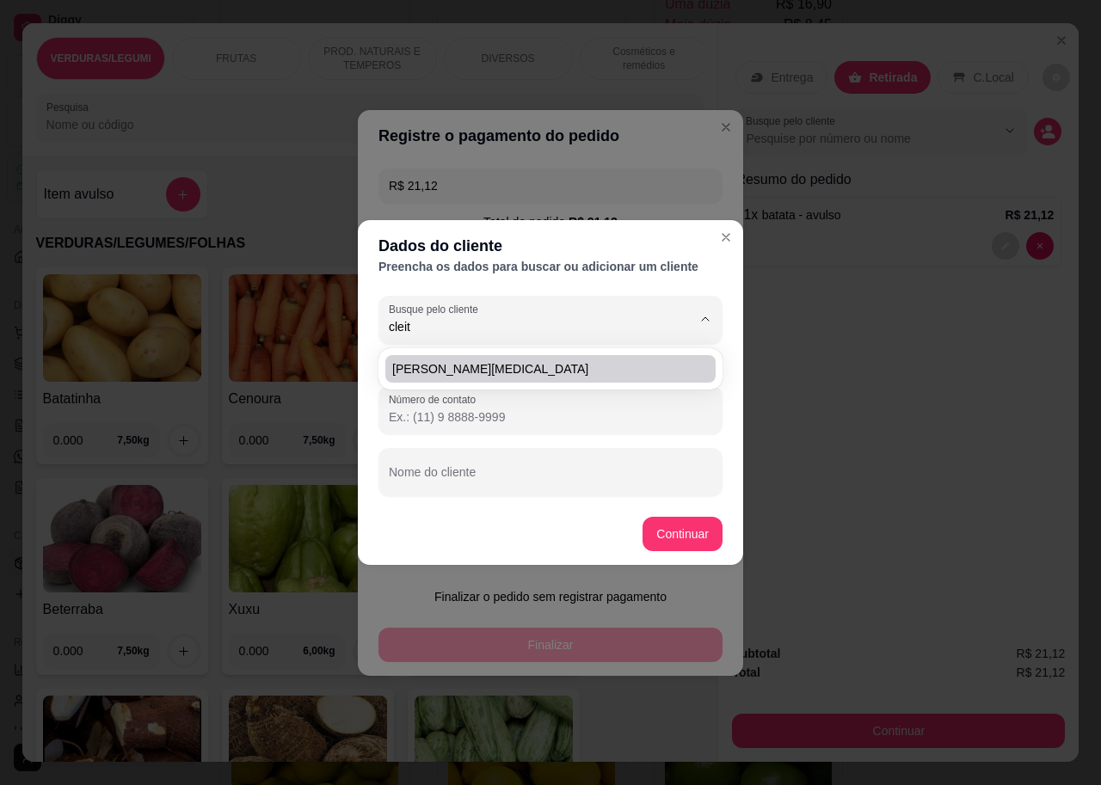
click at [467, 362] on span "[PERSON_NAME][MEDICAL_DATA]" at bounding box center [541, 368] width 299 height 17
type input "[PERSON_NAME][MEDICAL_DATA]"
type input "[PHONE_NUMBER]"
type input "[PERSON_NAME][MEDICAL_DATA]"
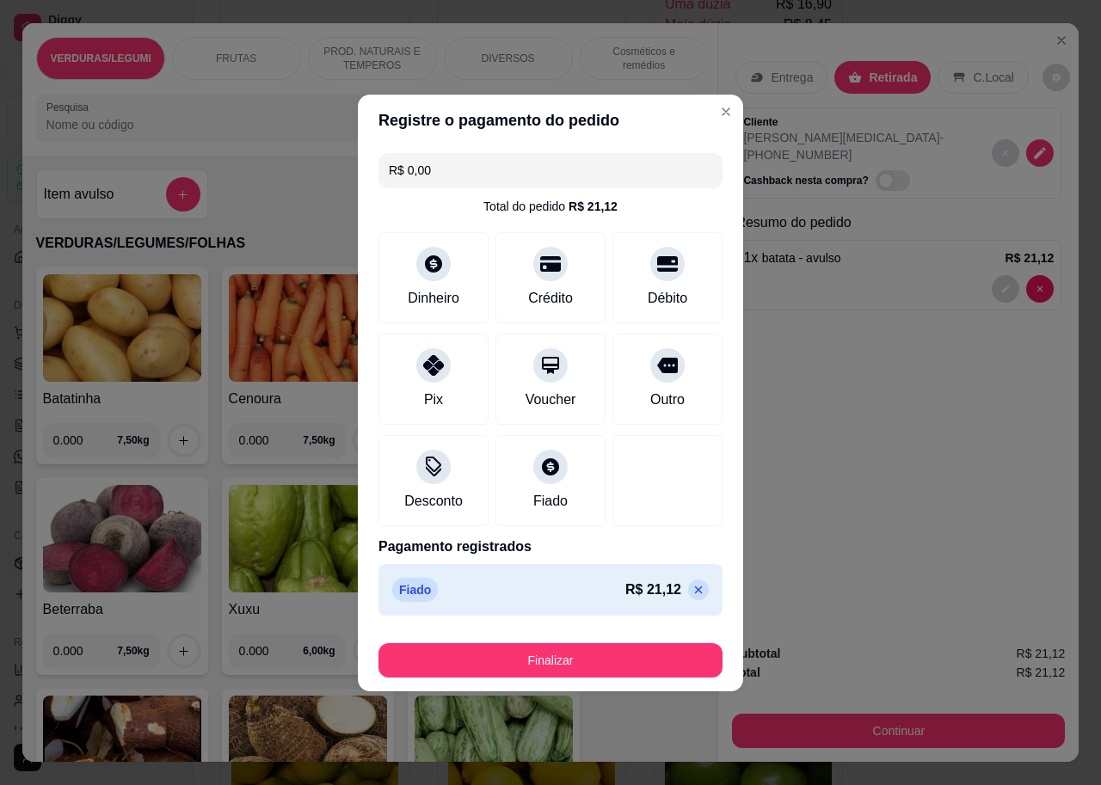
type input "R$ 0,00"
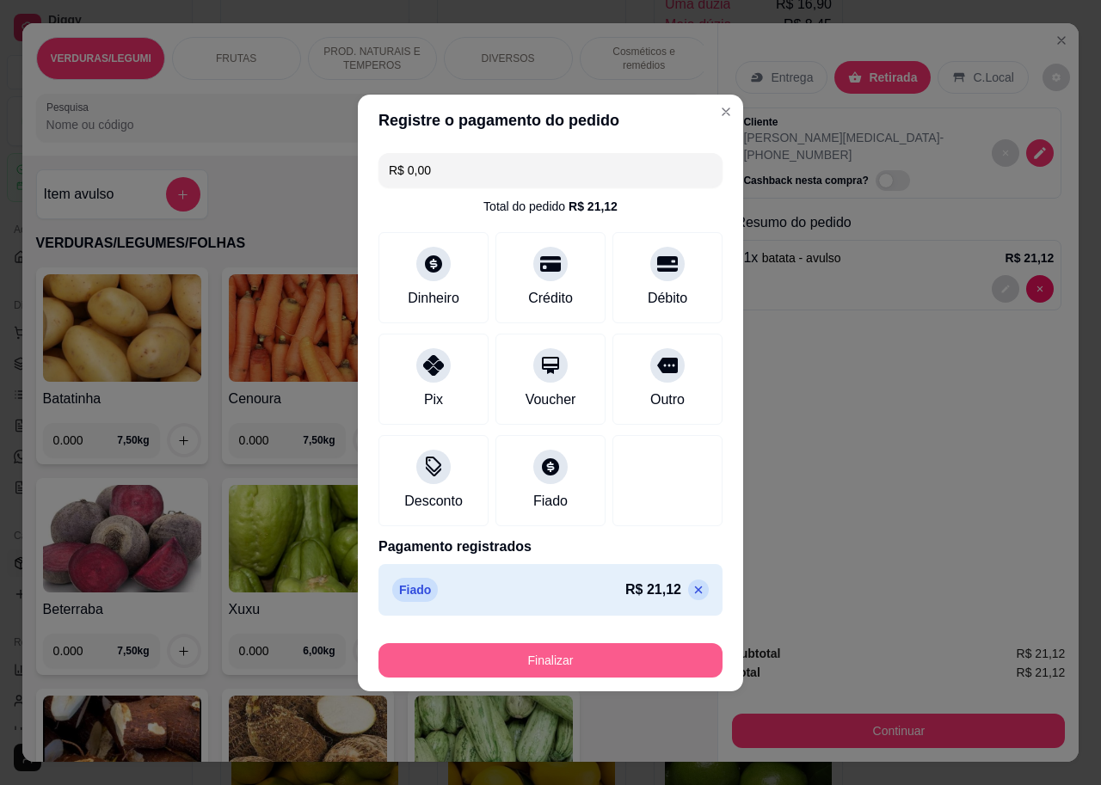
click at [557, 661] on button "Finalizar" at bounding box center [550, 660] width 344 height 34
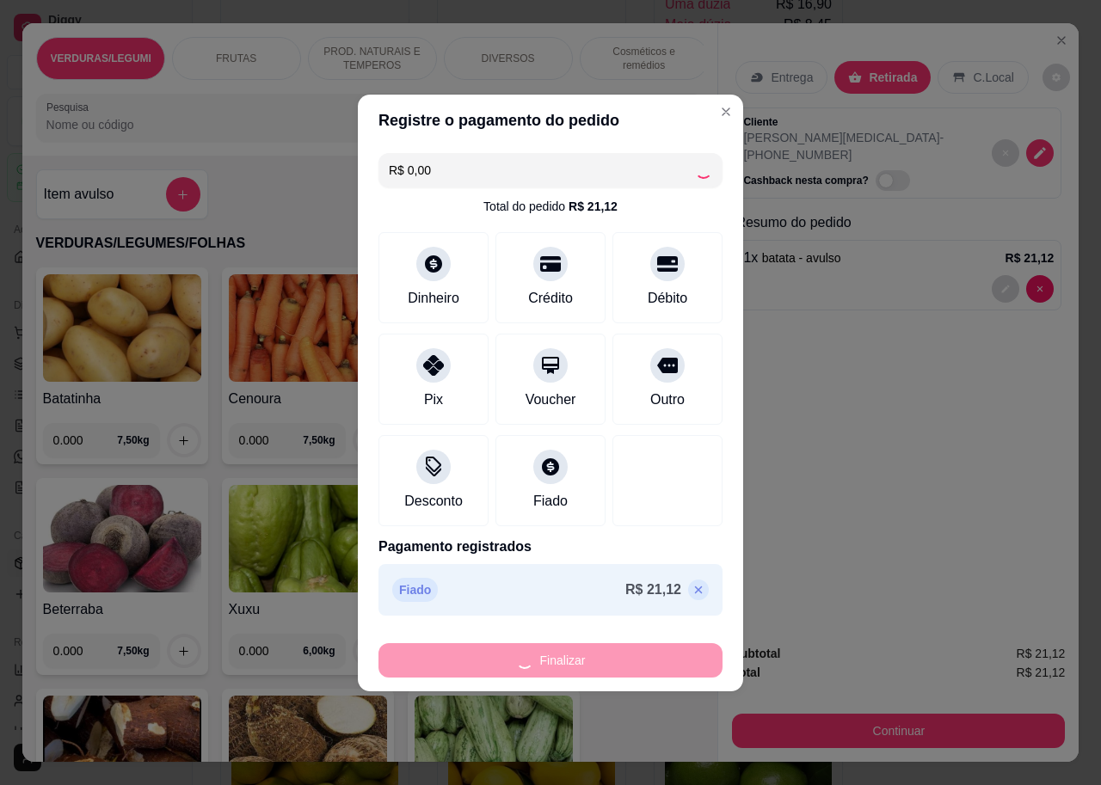
click at [718, 117] on div "Entrega Retirada C.Local Cliente [PERSON_NAME][MEDICAL_DATA] - [PHONE_NUMBER] C…" at bounding box center [898, 326] width 360 height 606
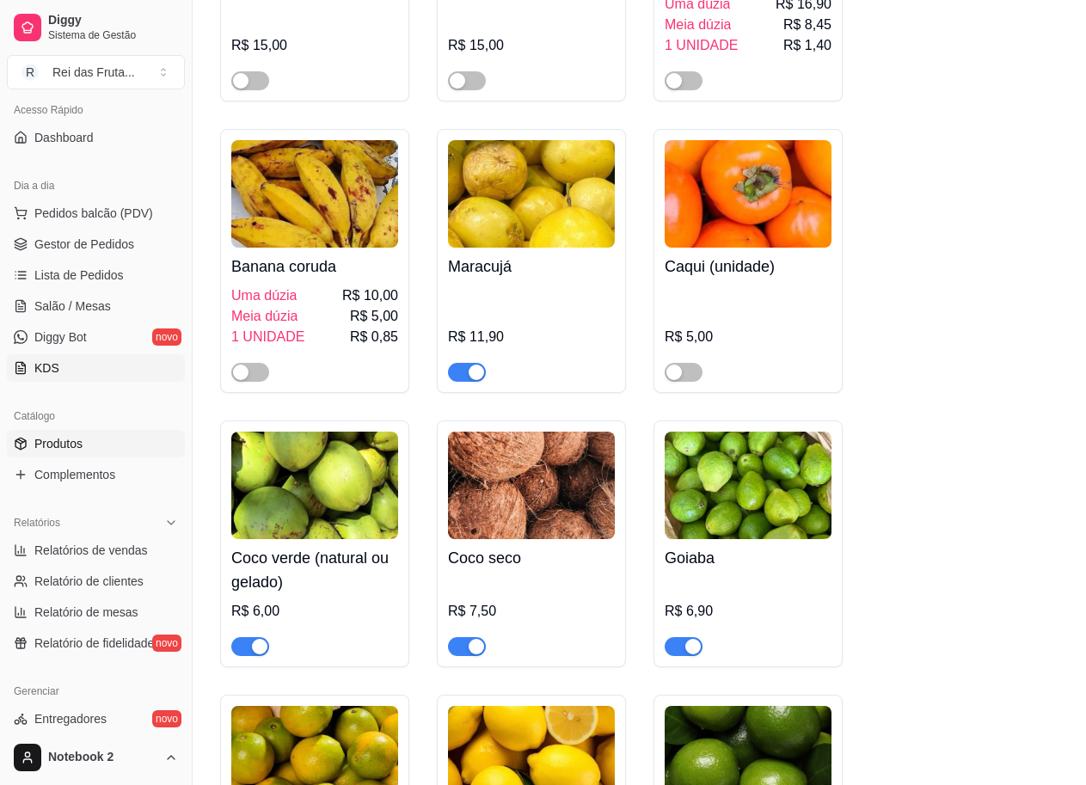
scroll to position [344, 0]
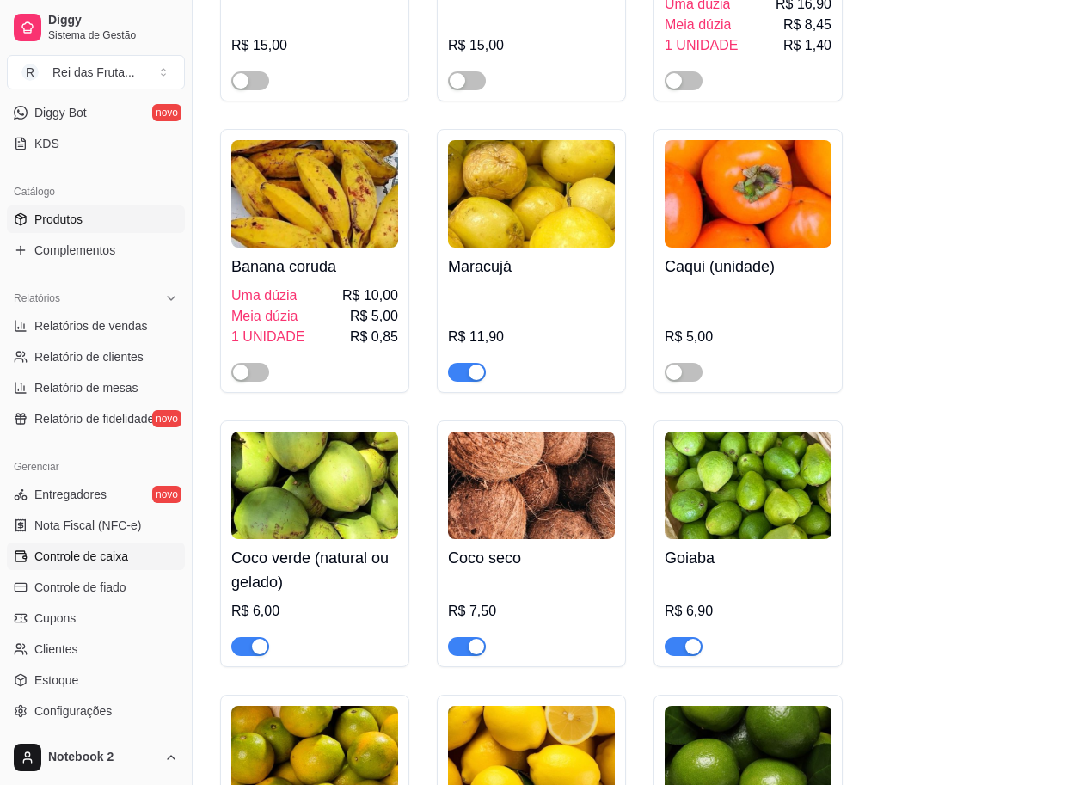
click at [100, 557] on span "Controle de caixa" at bounding box center [81, 556] width 94 height 17
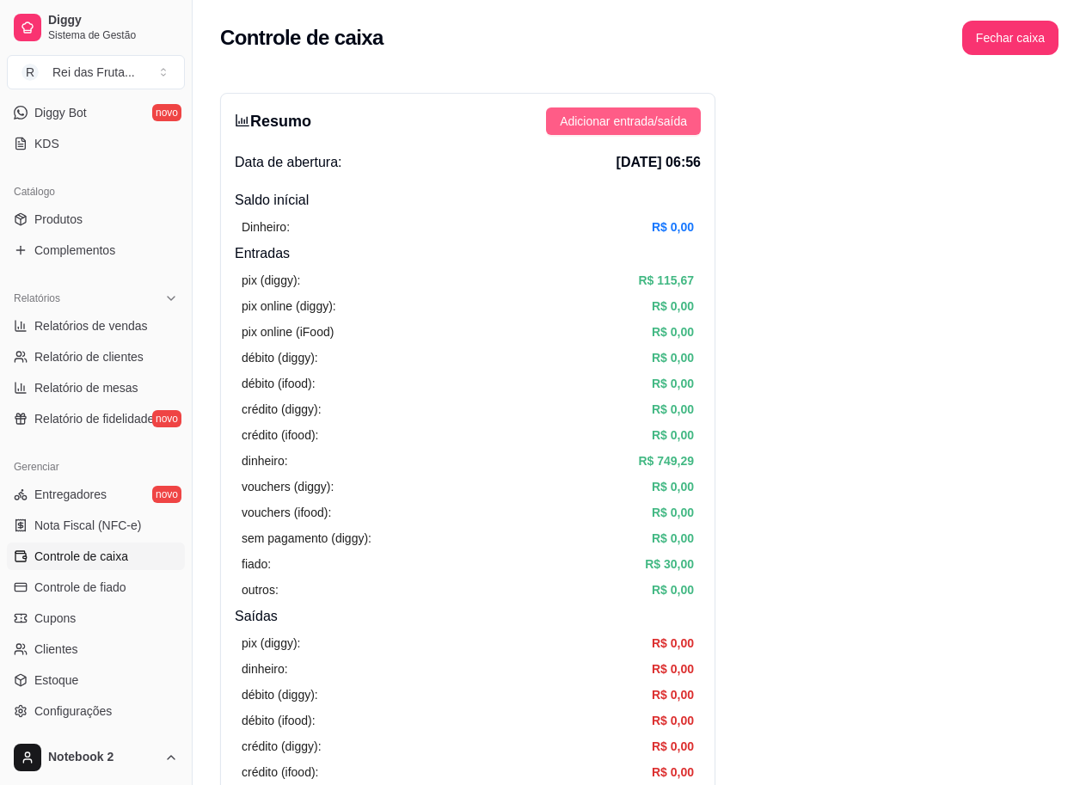
click at [591, 114] on span "Adicionar entrada/saída" at bounding box center [623, 121] width 127 height 19
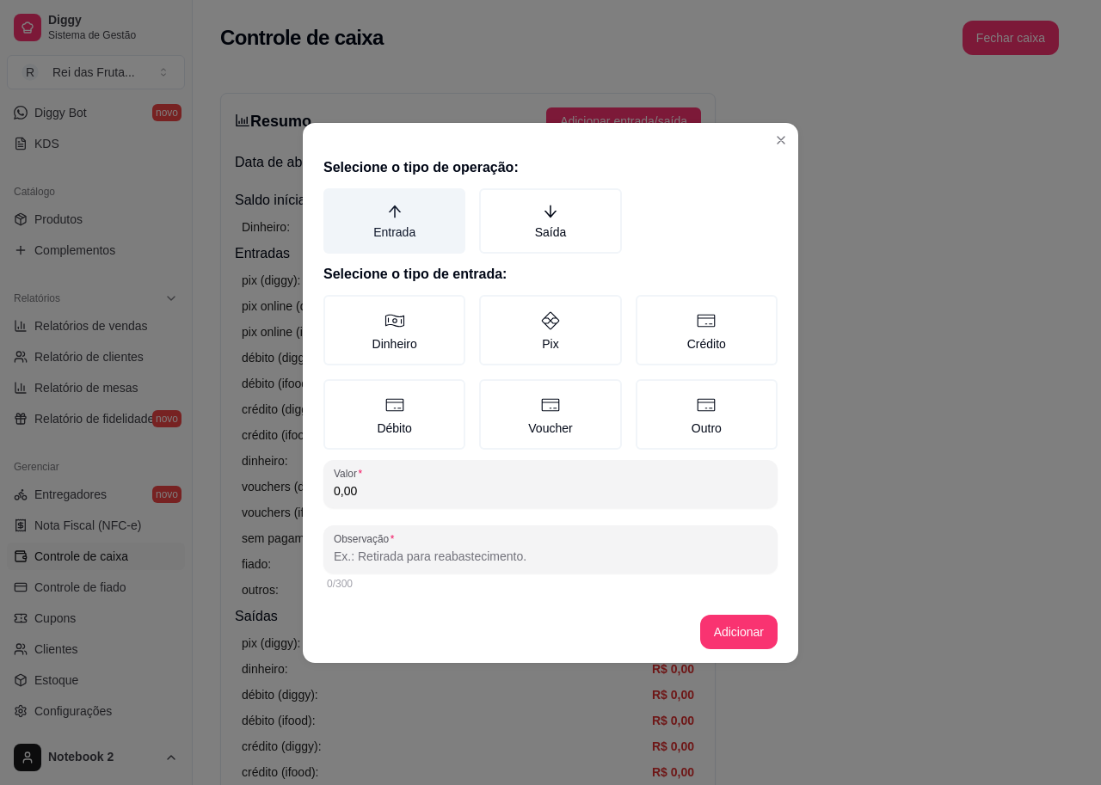
click at [421, 212] on label "Entrada" at bounding box center [394, 220] width 142 height 65
click at [336, 201] on button "Entrada" at bounding box center [330, 195] width 14 height 14
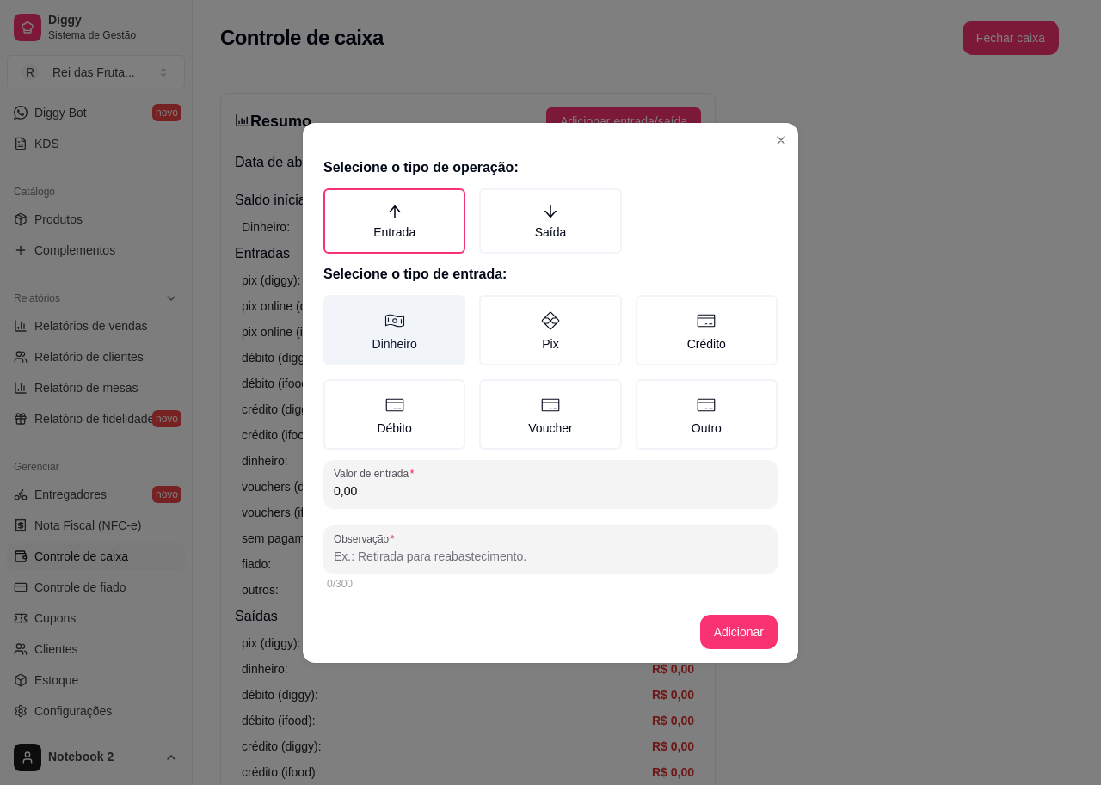
click at [405, 320] on label "Dinheiro" at bounding box center [394, 330] width 142 height 71
click at [336, 308] on button "Dinheiro" at bounding box center [330, 301] width 14 height 14
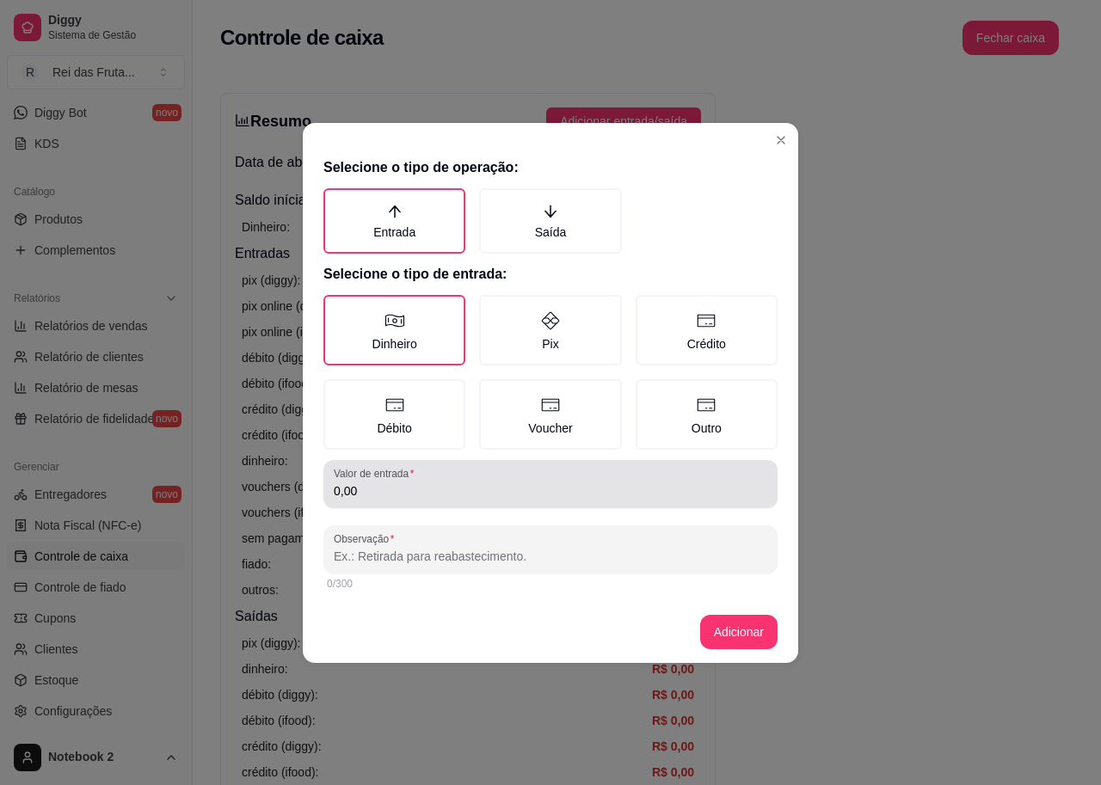
click at [427, 489] on input "0,00" at bounding box center [551, 491] width 434 height 17
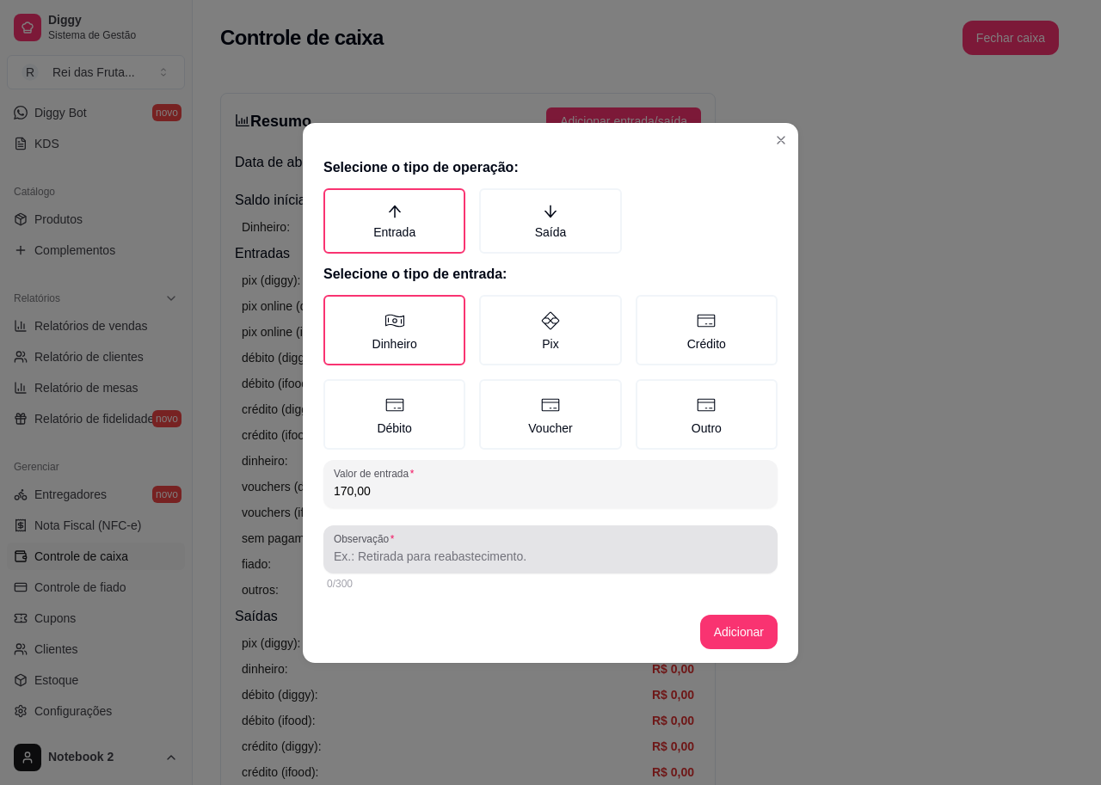
type input "170,00"
click at [431, 544] on div at bounding box center [551, 549] width 434 height 34
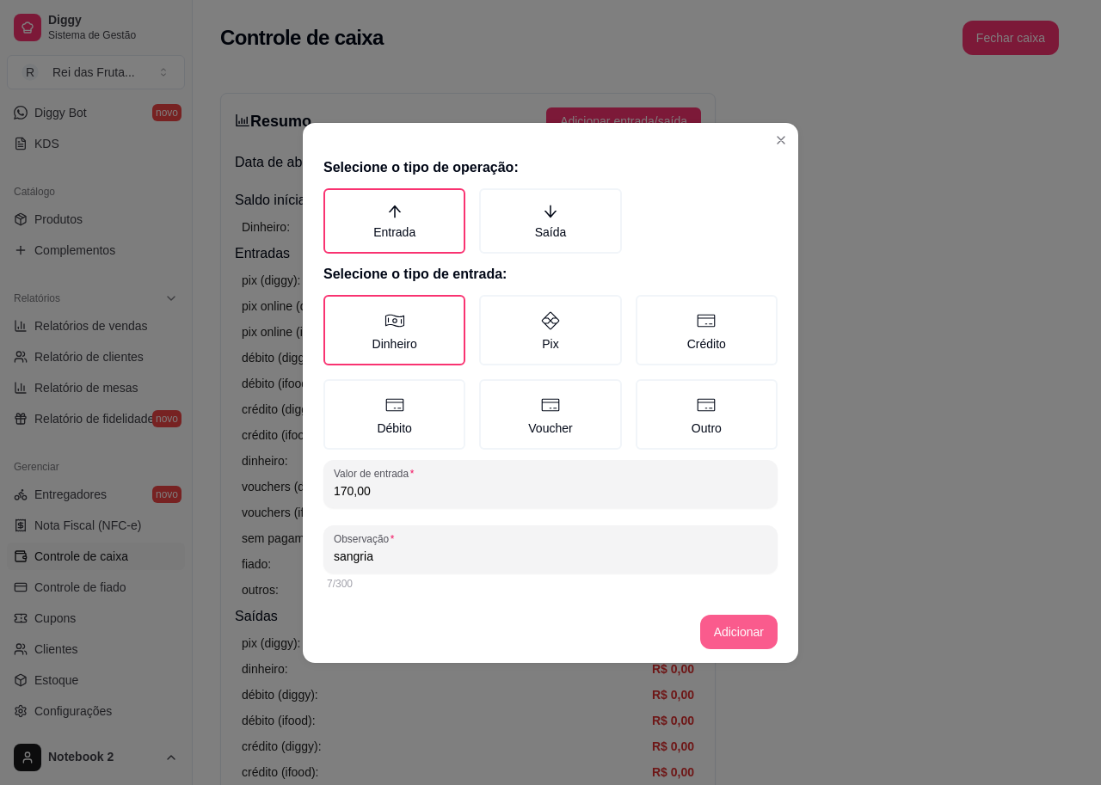
type input "sangria"
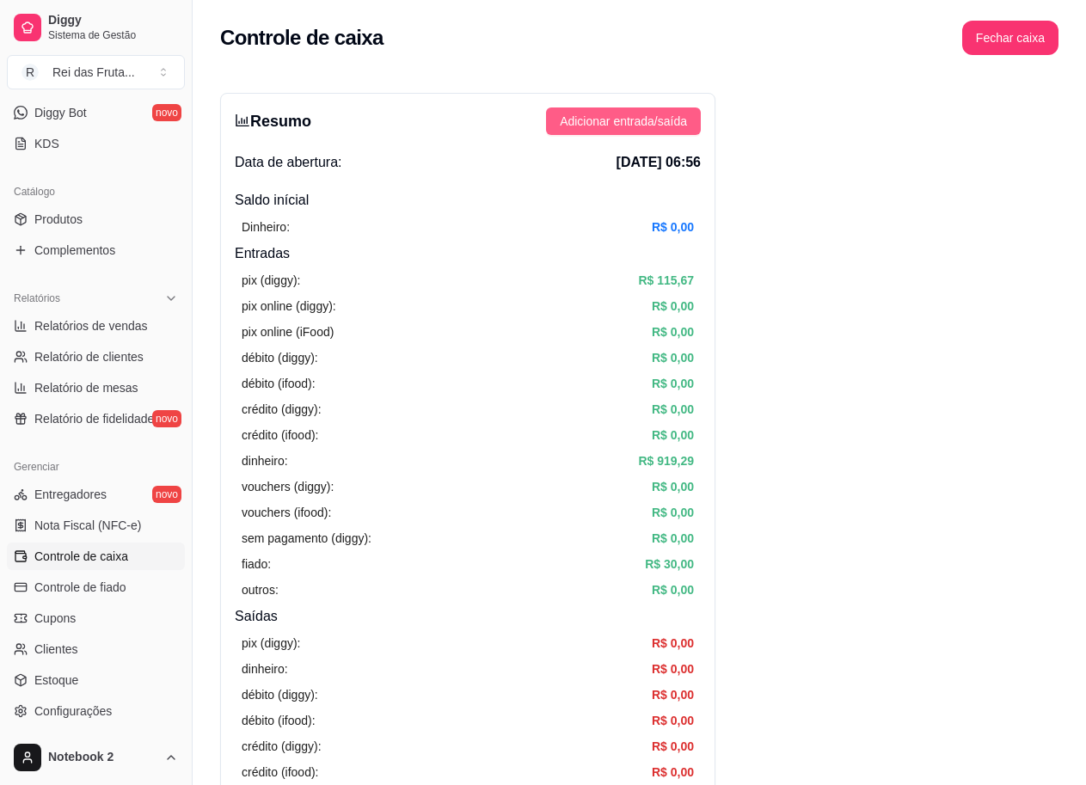
click at [598, 124] on span "Adicionar entrada/saída" at bounding box center [623, 121] width 127 height 19
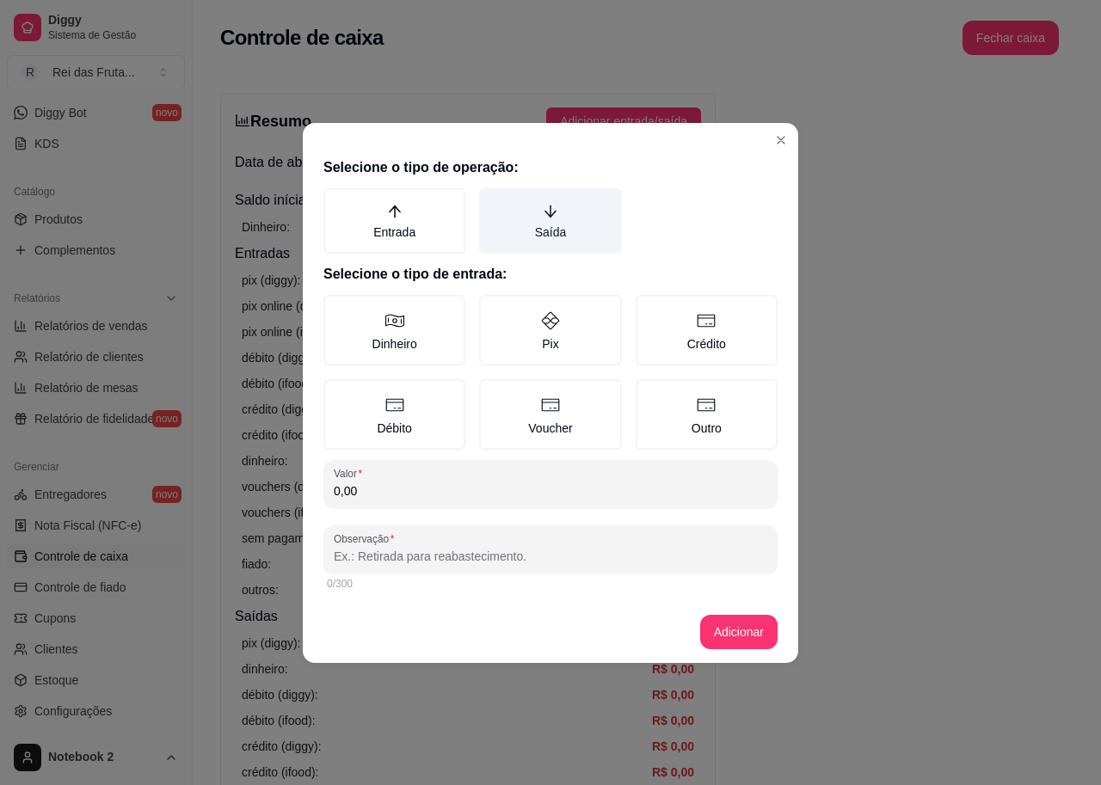
click at [553, 235] on label "Saída" at bounding box center [550, 220] width 142 height 65
click at [492, 201] on button "Saída" at bounding box center [485, 195] width 14 height 14
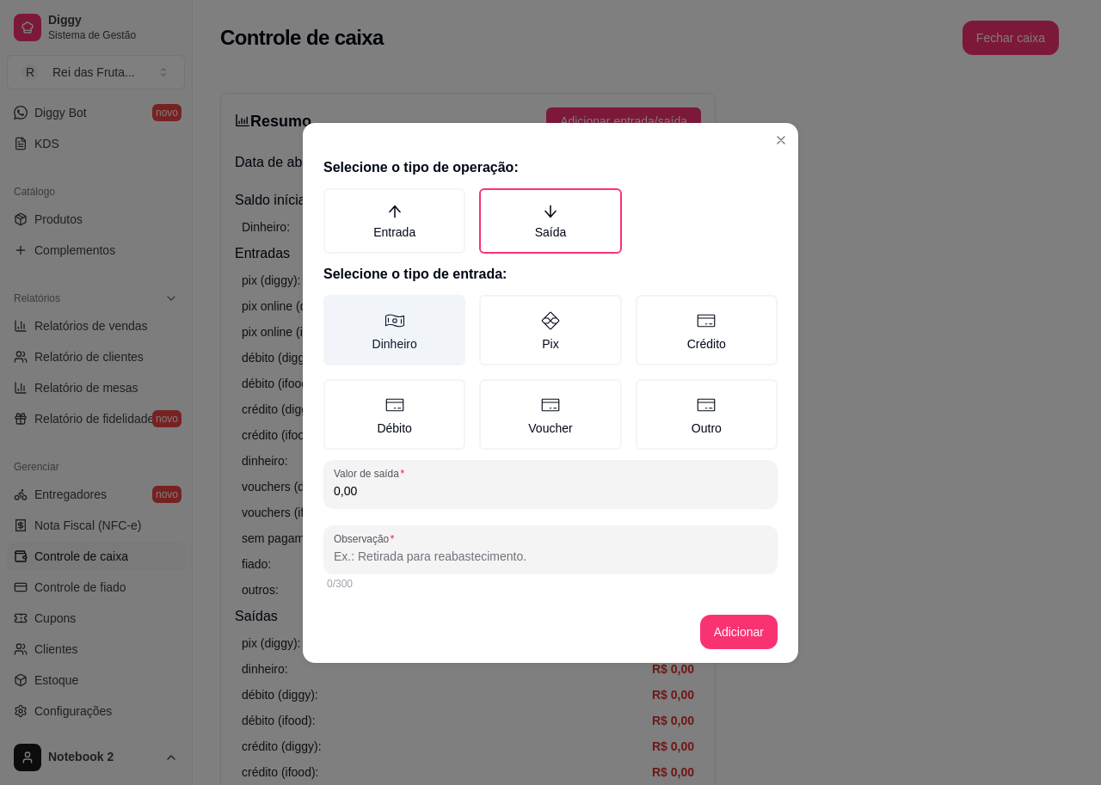
click at [424, 328] on label "Dinheiro" at bounding box center [394, 330] width 142 height 71
click at [336, 308] on button "Dinheiro" at bounding box center [330, 301] width 14 height 14
click at [449, 496] on input "0,00" at bounding box center [551, 491] width 434 height 17
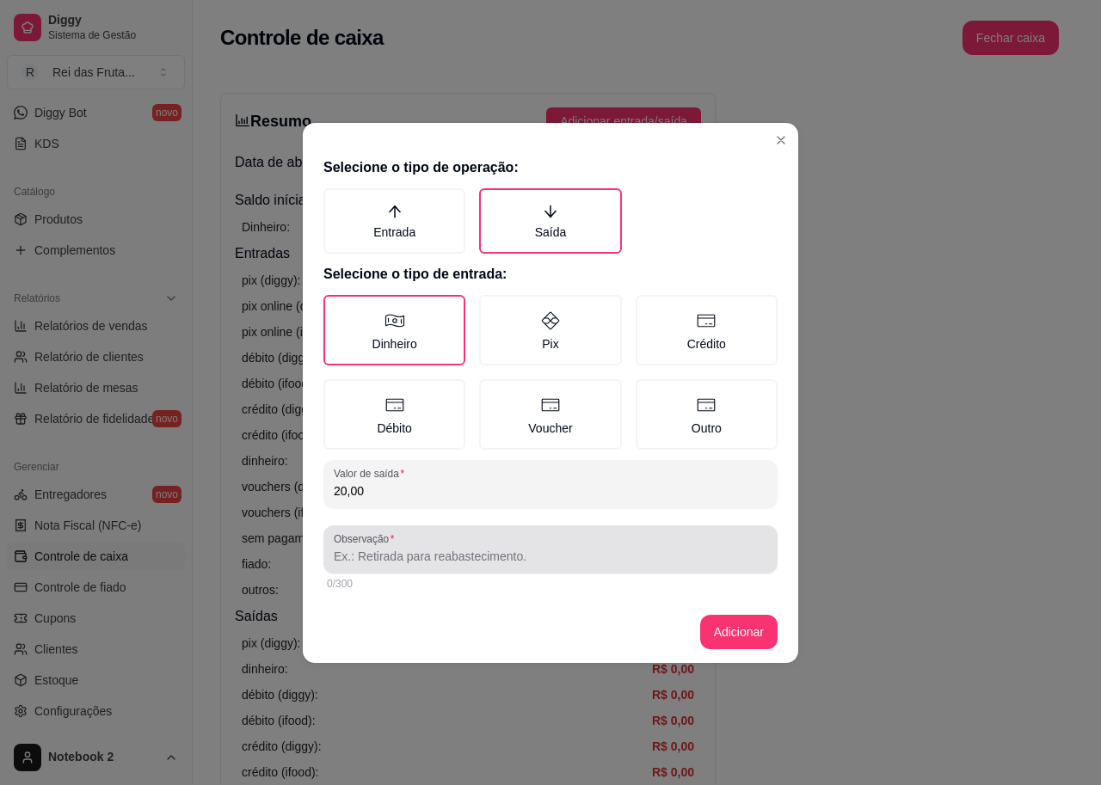
type input "20,00"
click at [497, 563] on input "Observação" at bounding box center [551, 556] width 434 height 17
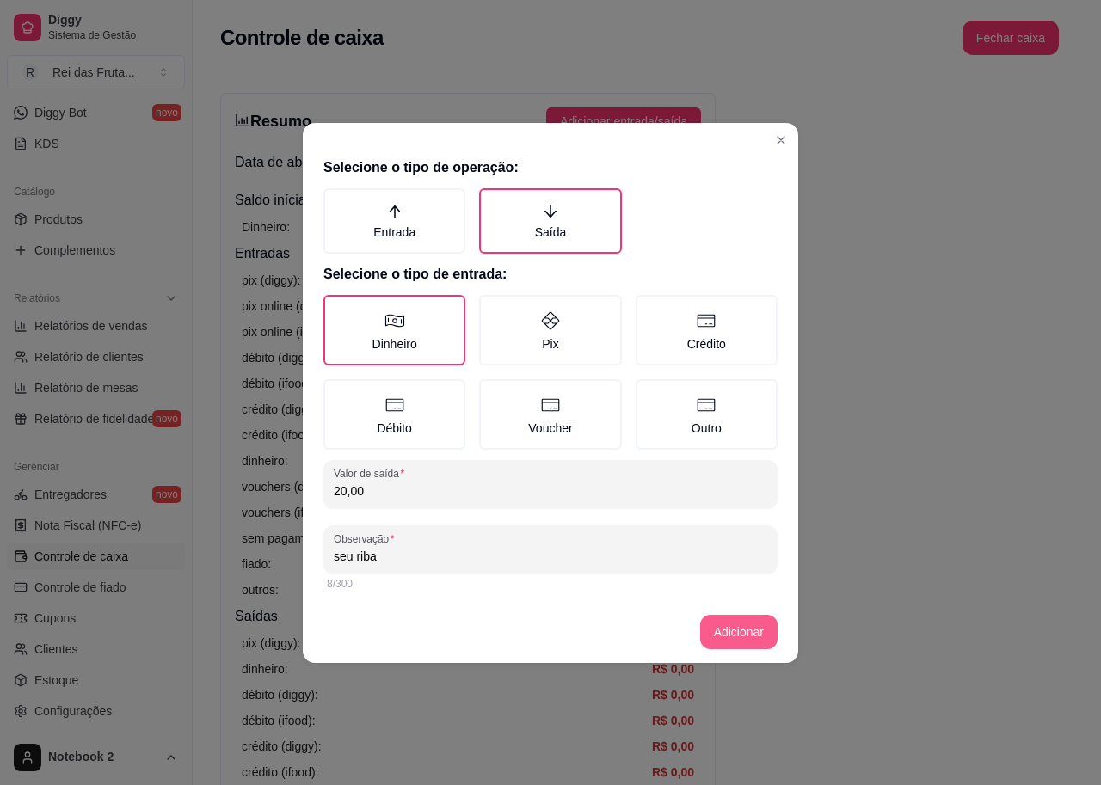
type input "seu riba"
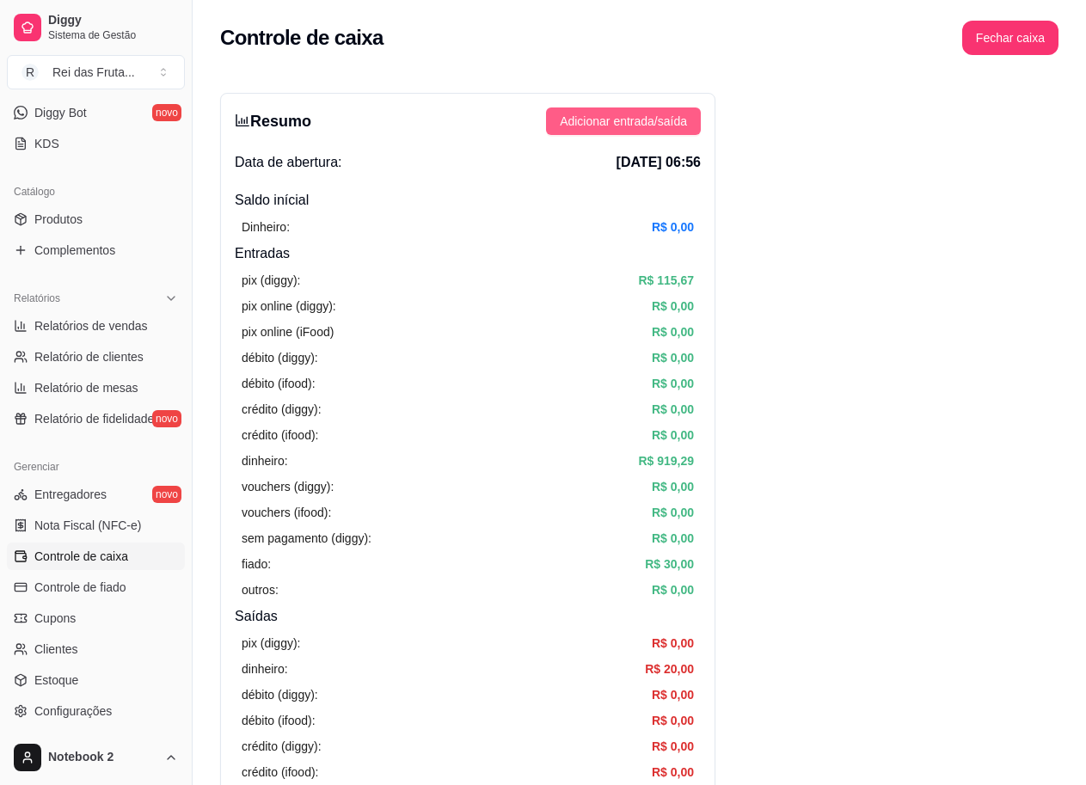
click at [588, 120] on span "Adicionar entrada/saída" at bounding box center [623, 121] width 127 height 19
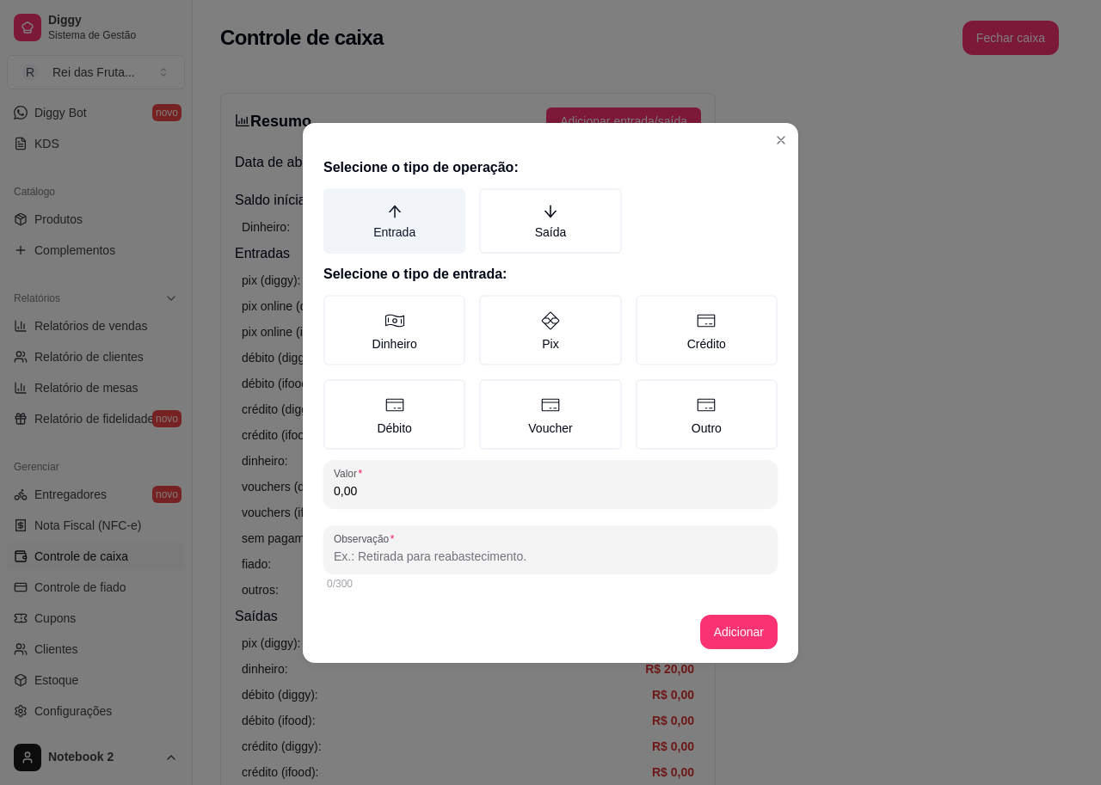
click at [403, 227] on label "Entrada" at bounding box center [394, 220] width 142 height 65
click at [336, 201] on button "Entrada" at bounding box center [330, 195] width 14 height 14
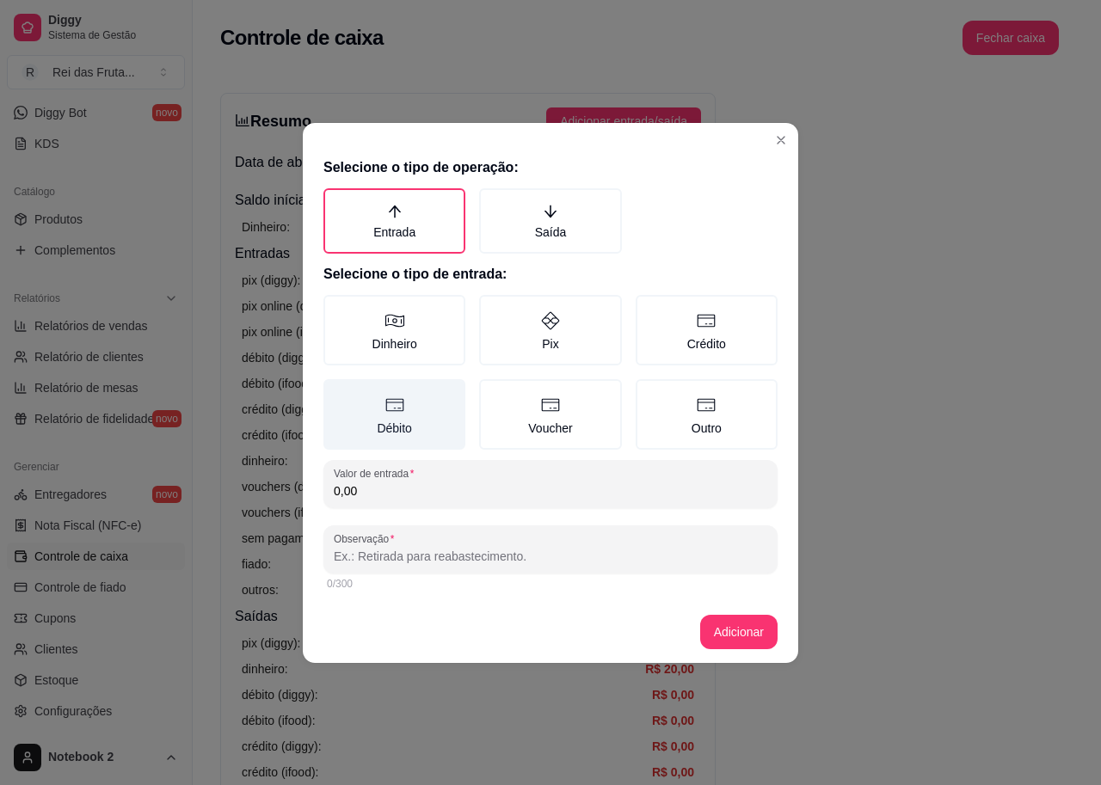
click at [396, 431] on label "Débito" at bounding box center [394, 414] width 142 height 71
click at [336, 392] on button "Débito" at bounding box center [330, 385] width 14 height 14
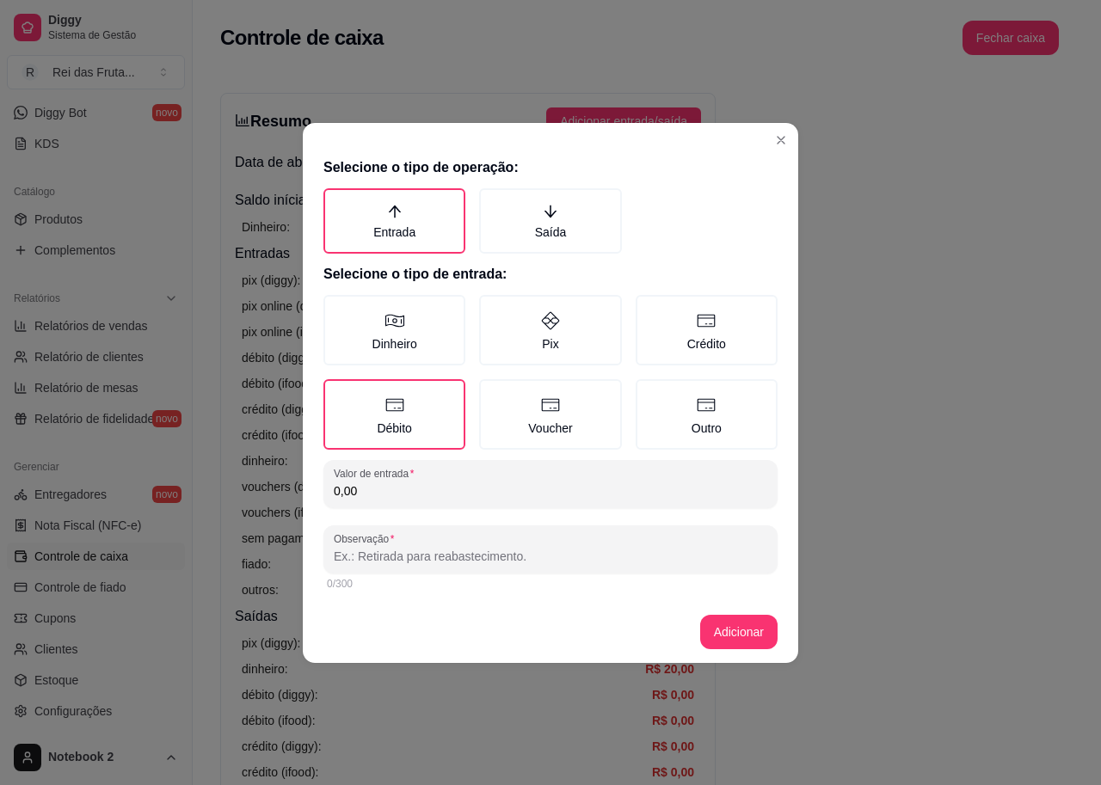
click at [416, 498] on input "0,00" at bounding box center [551, 491] width 434 height 17
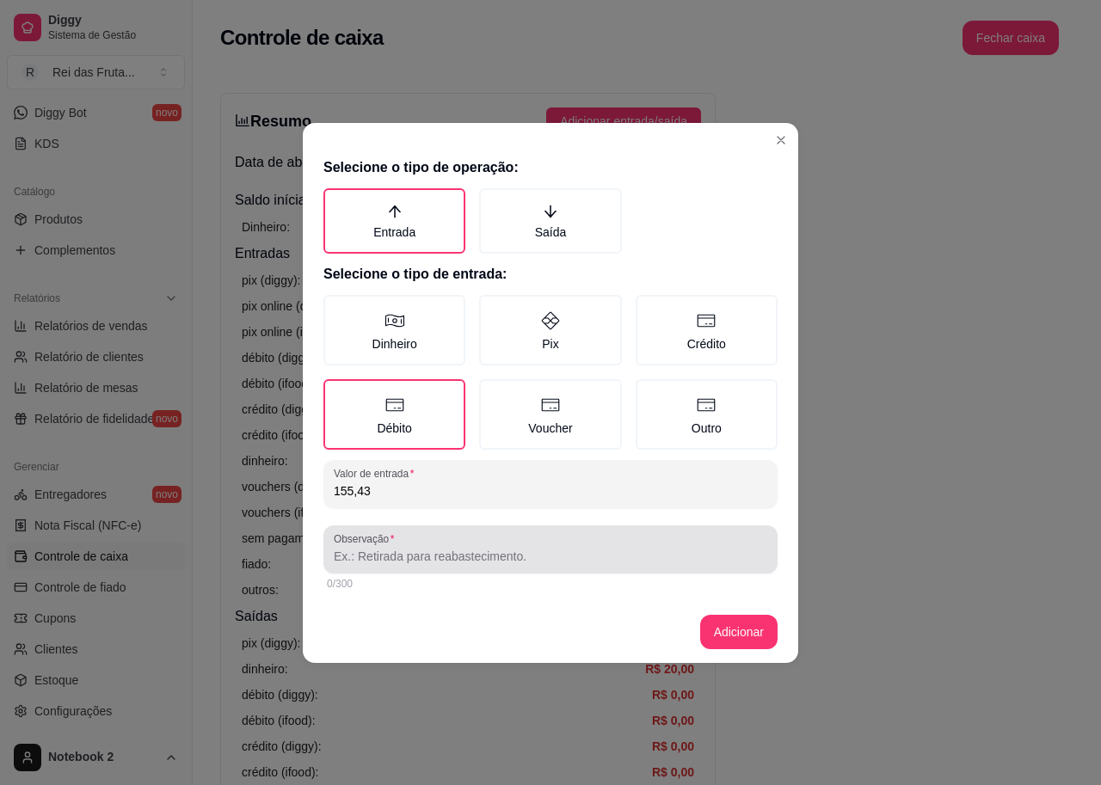
type input "155,43"
click at [476, 563] on input "Observação" at bounding box center [551, 556] width 434 height 17
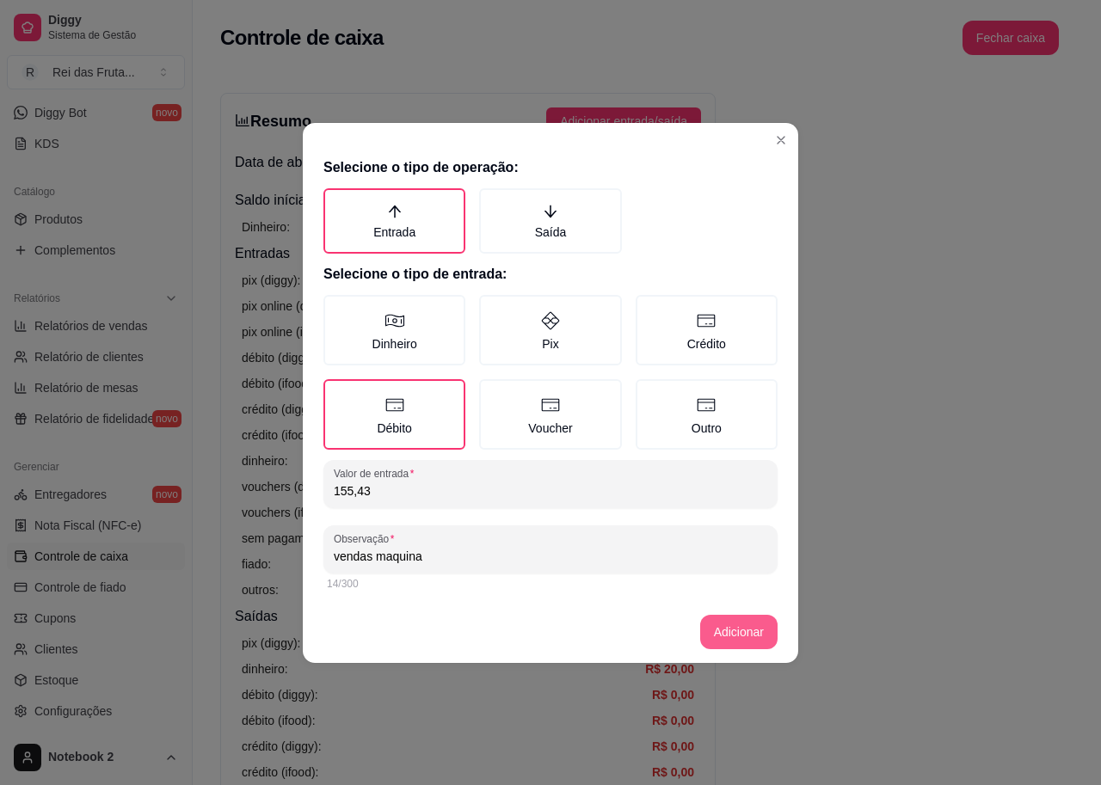
type input "vendas maquina"
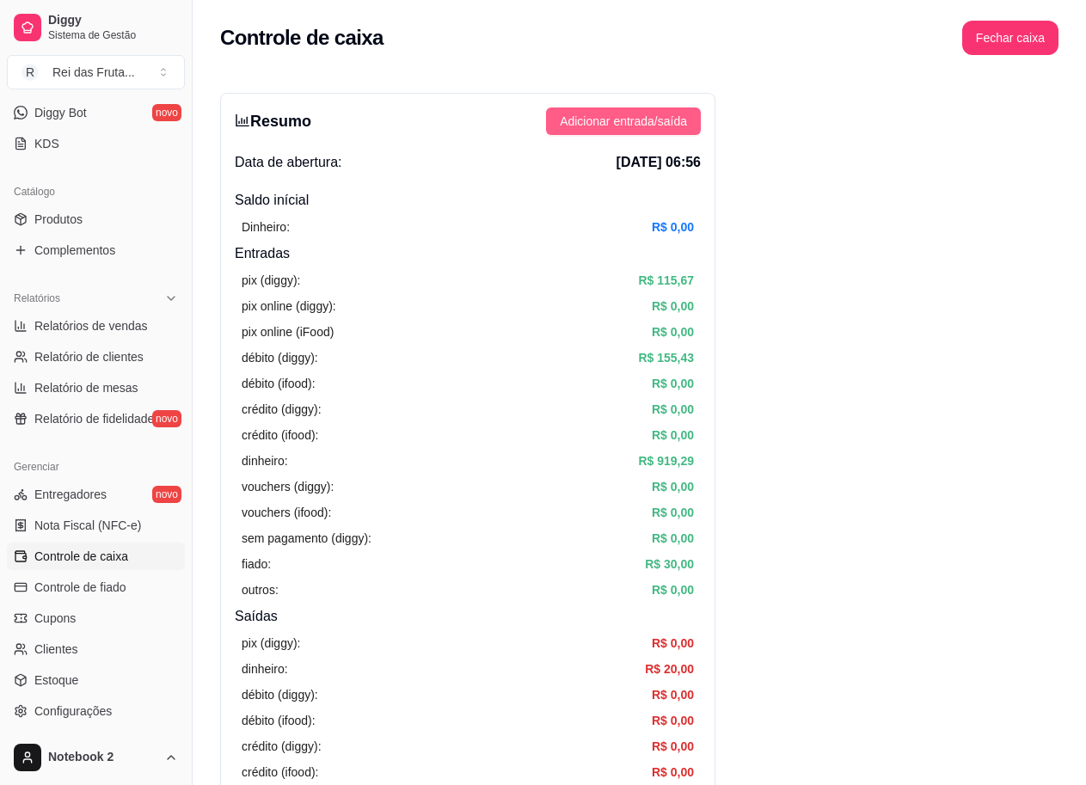
click at [623, 119] on span "Adicionar entrada/saída" at bounding box center [623, 121] width 127 height 19
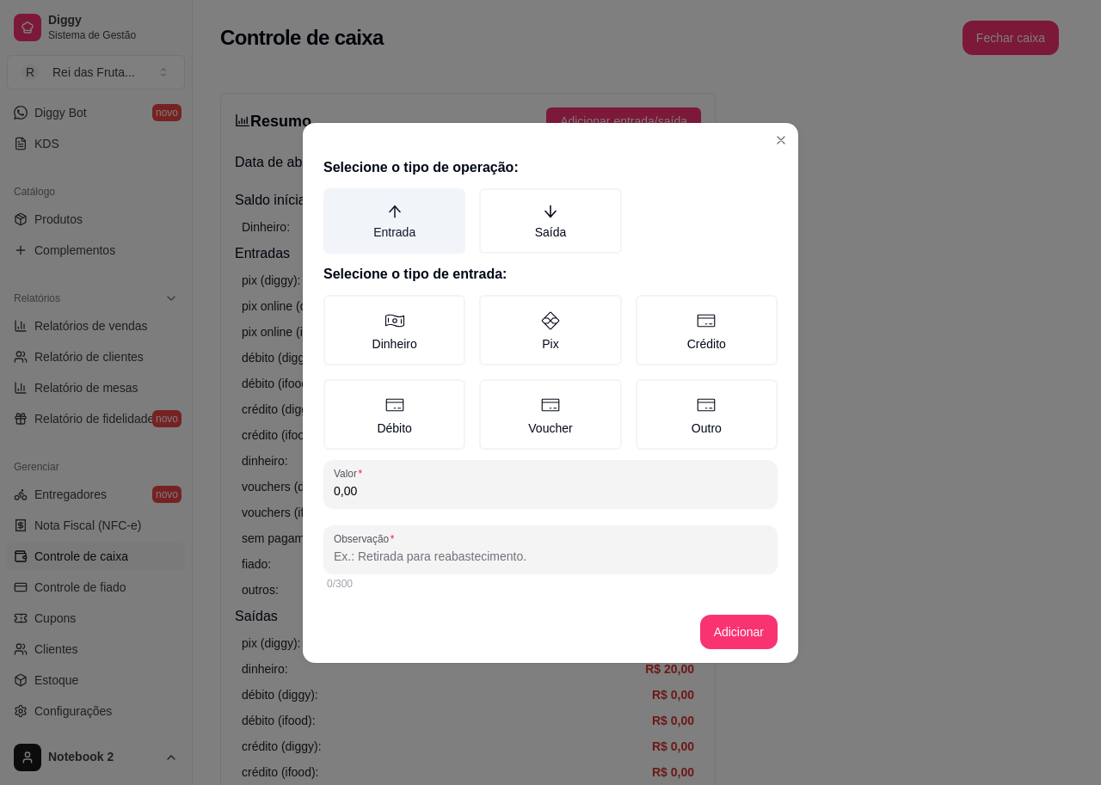
click at [387, 231] on label "Entrada" at bounding box center [394, 220] width 142 height 65
click at [336, 201] on button "Entrada" at bounding box center [330, 195] width 14 height 14
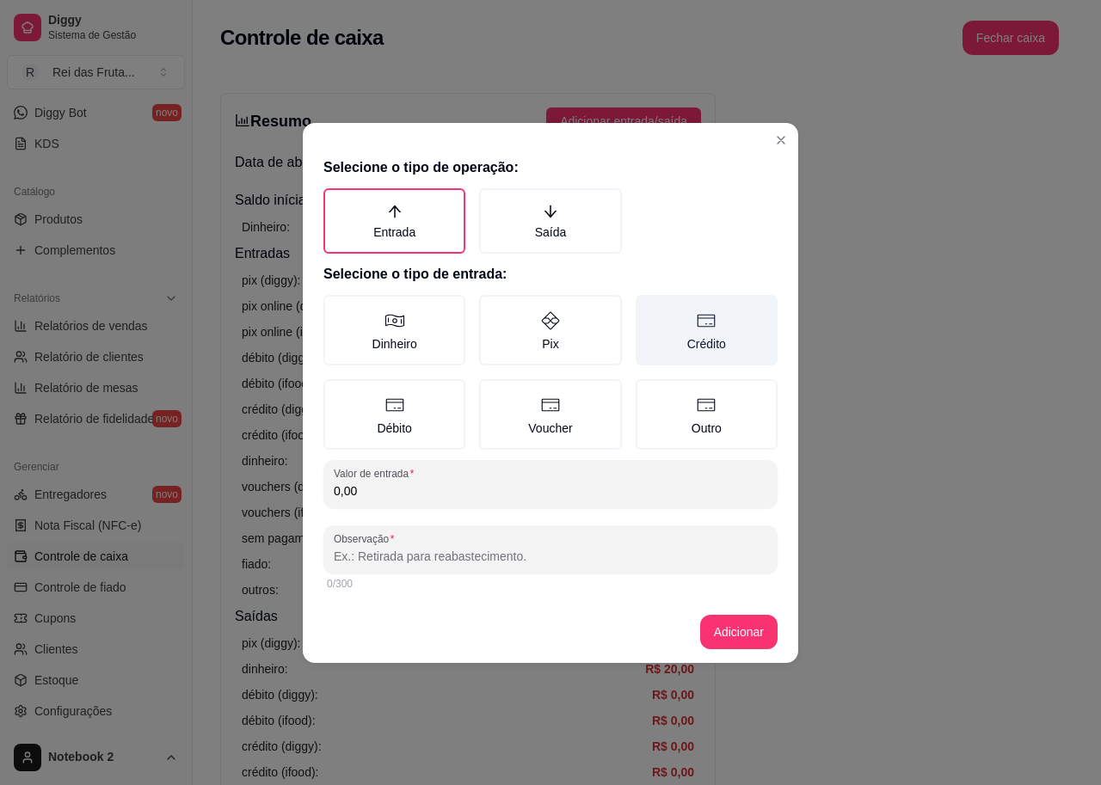
click at [704, 341] on label "Crédito" at bounding box center [707, 330] width 142 height 71
click at [649, 308] on button "Crédito" at bounding box center [642, 301] width 14 height 14
click at [441, 499] on input "0,00" at bounding box center [551, 491] width 434 height 17
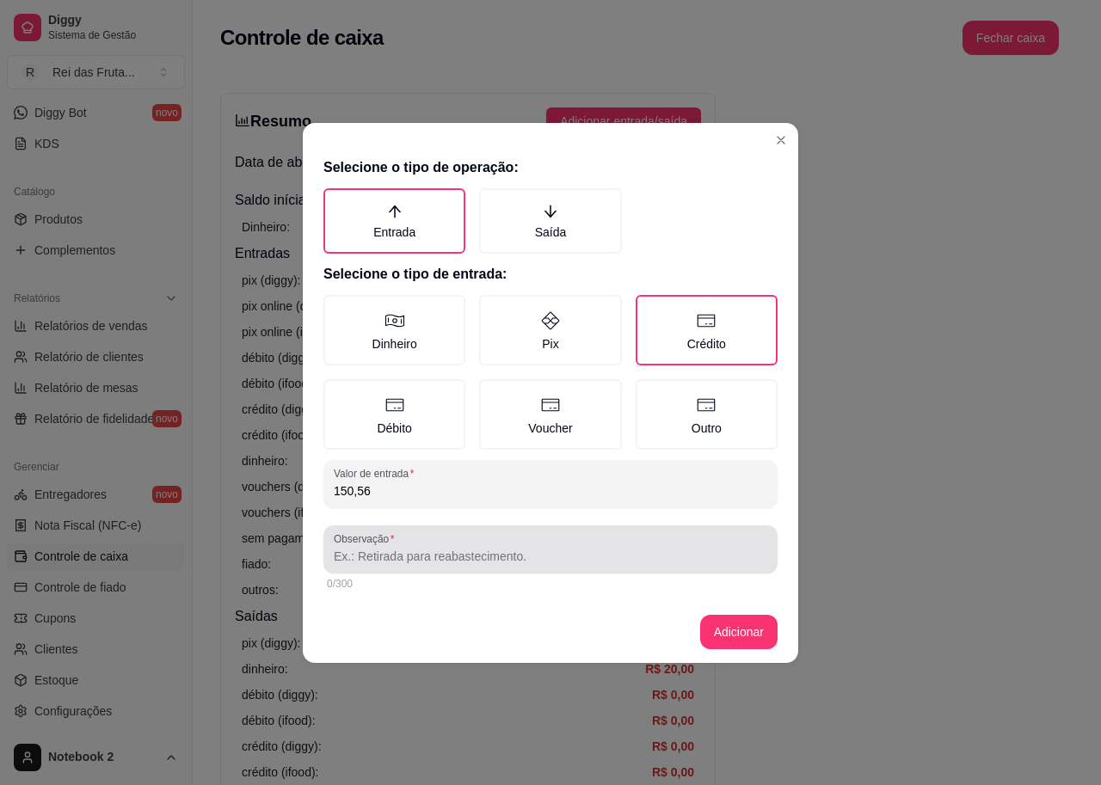
type input "150,56"
click at [471, 566] on div at bounding box center [551, 549] width 434 height 34
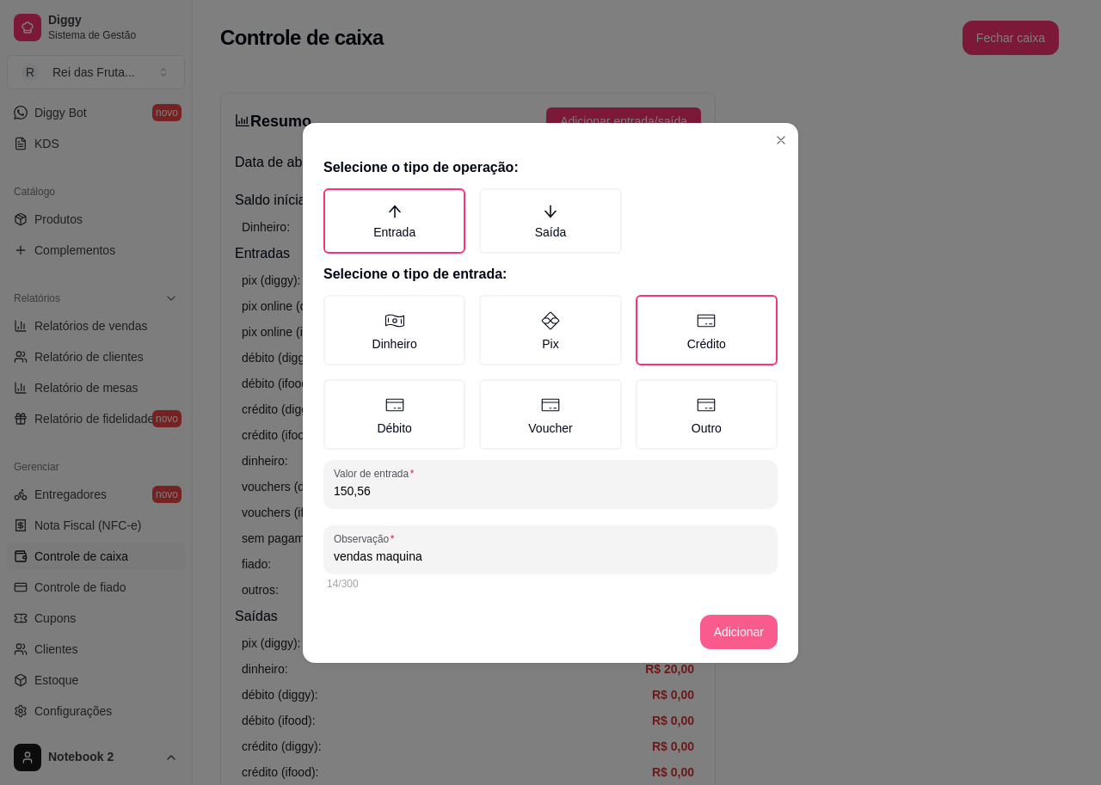
type input "vendas maquina"
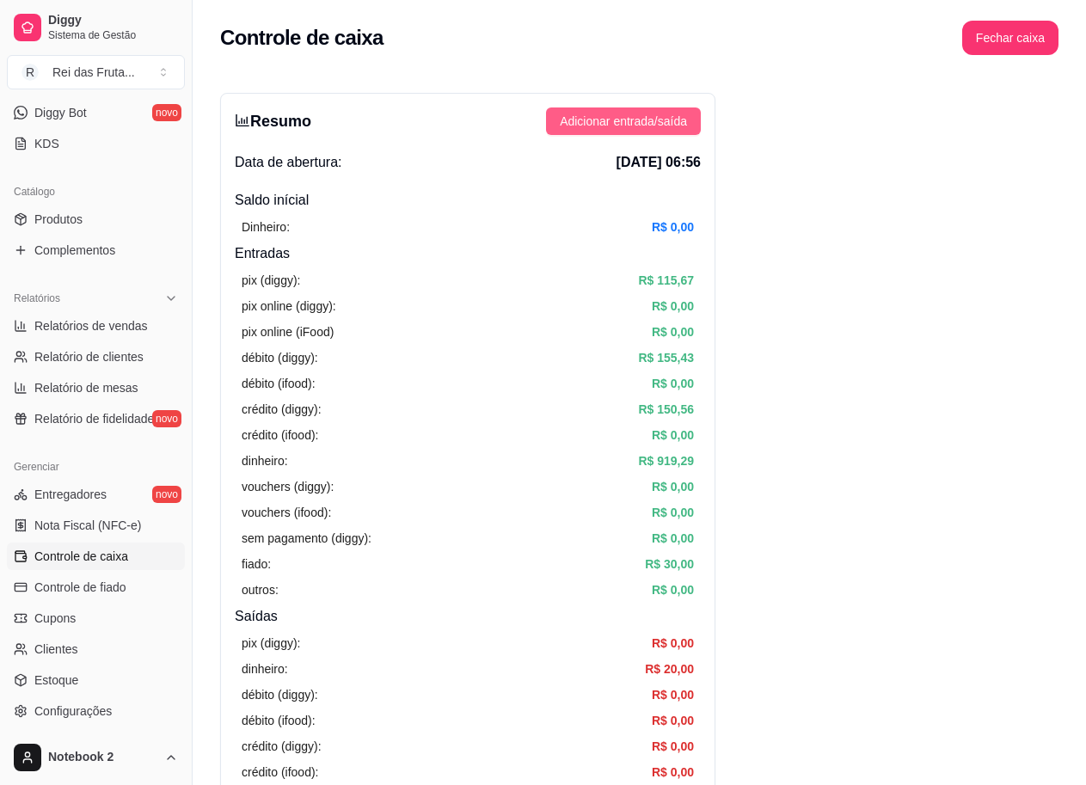
click at [618, 130] on span "Adicionar entrada/saída" at bounding box center [623, 121] width 127 height 19
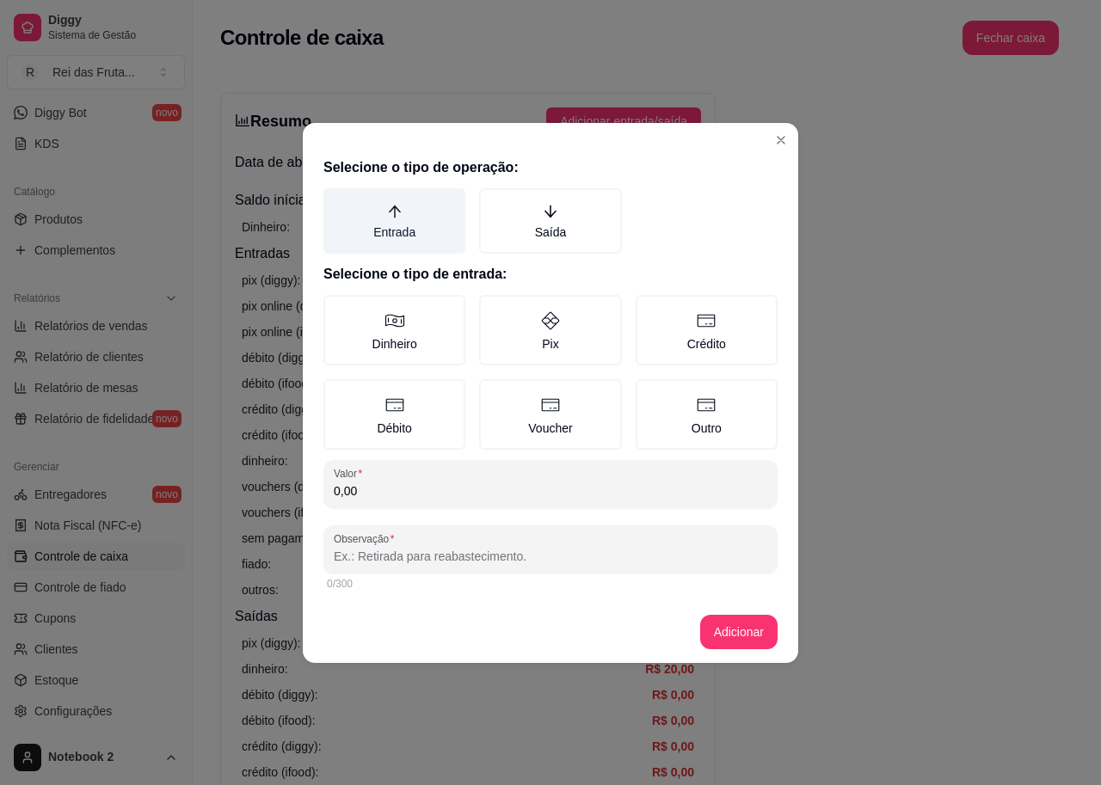
click at [395, 232] on label "Entrada" at bounding box center [394, 220] width 142 height 65
click at [336, 201] on button "Entrada" at bounding box center [330, 195] width 14 height 14
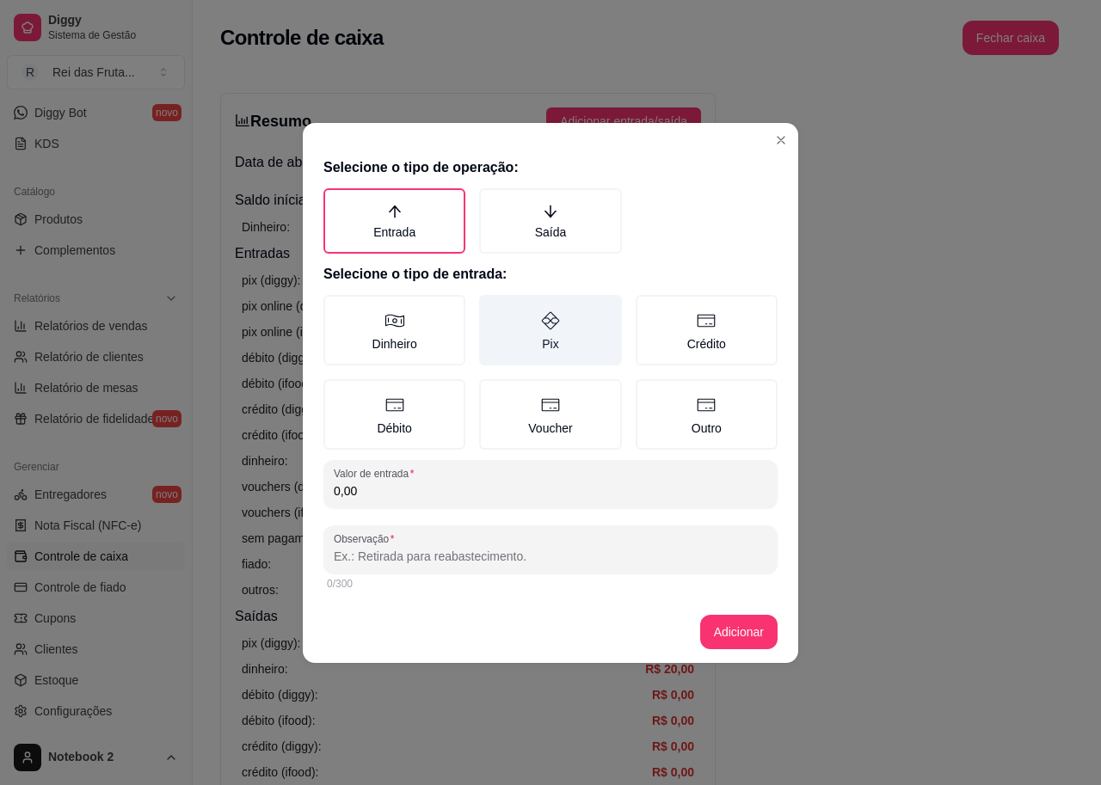
click at [544, 325] on icon at bounding box center [550, 321] width 21 height 21
click at [492, 308] on button "Pix" at bounding box center [485, 301] width 14 height 14
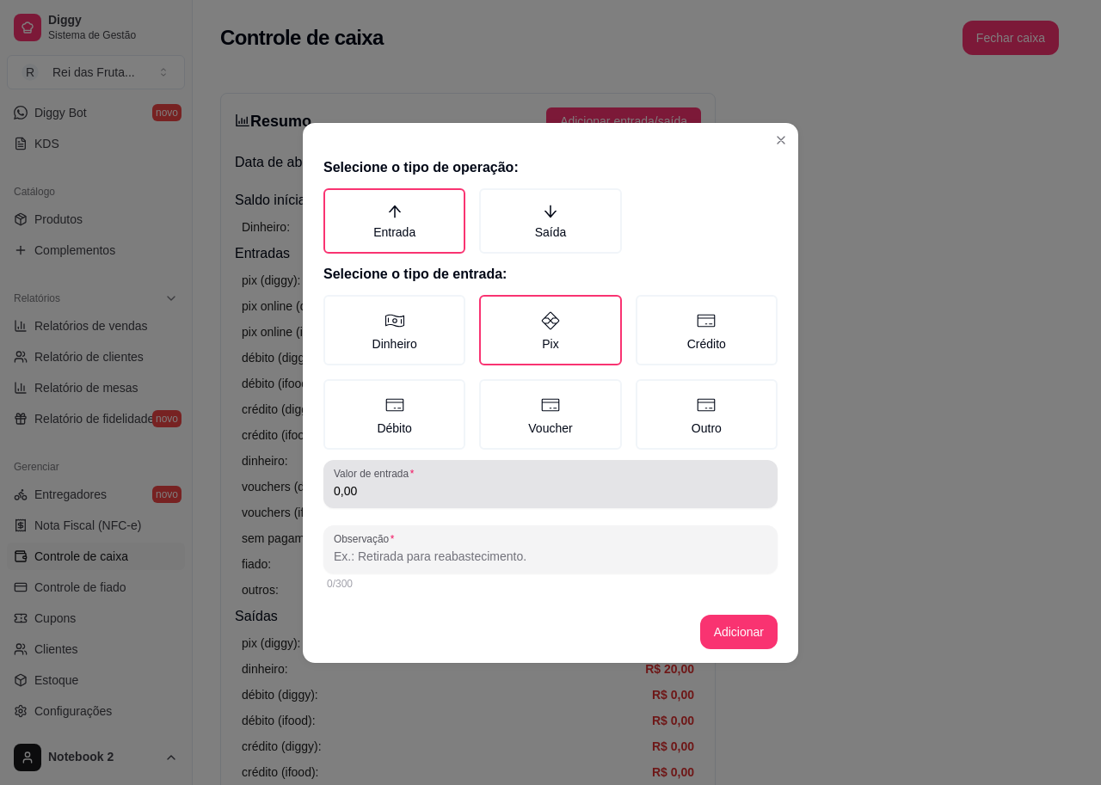
click at [538, 494] on input "0,00" at bounding box center [551, 491] width 434 height 17
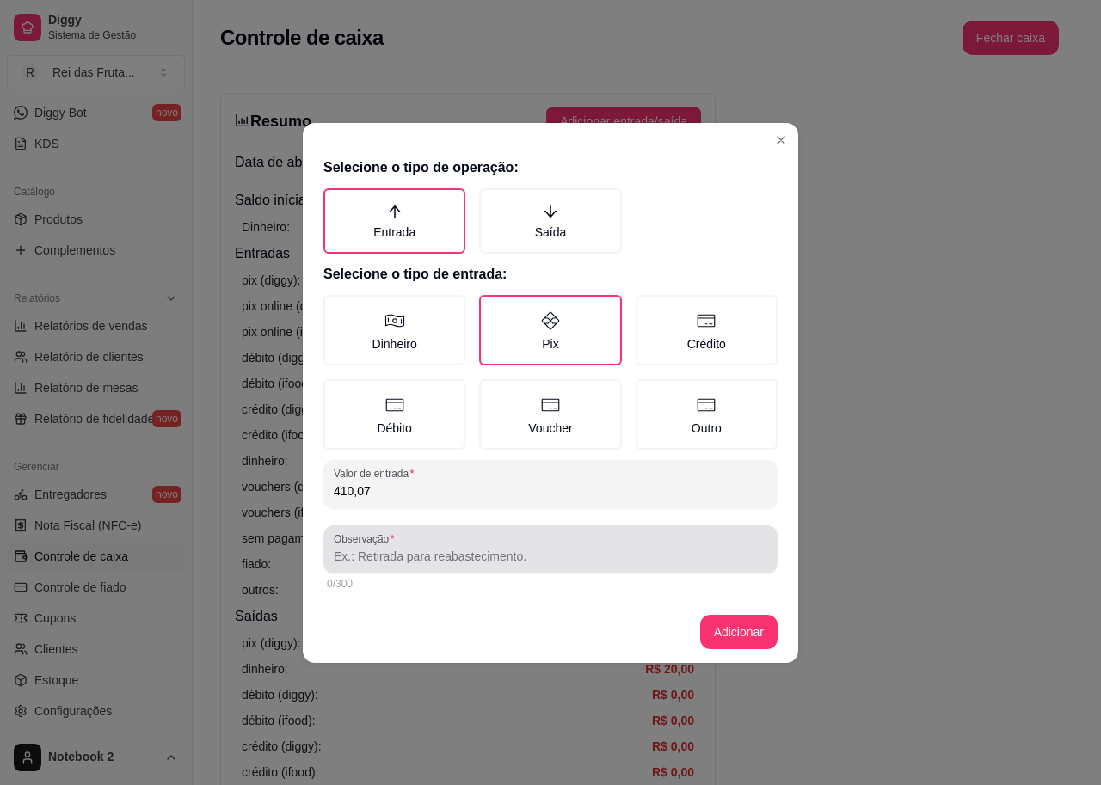
type input "410,07"
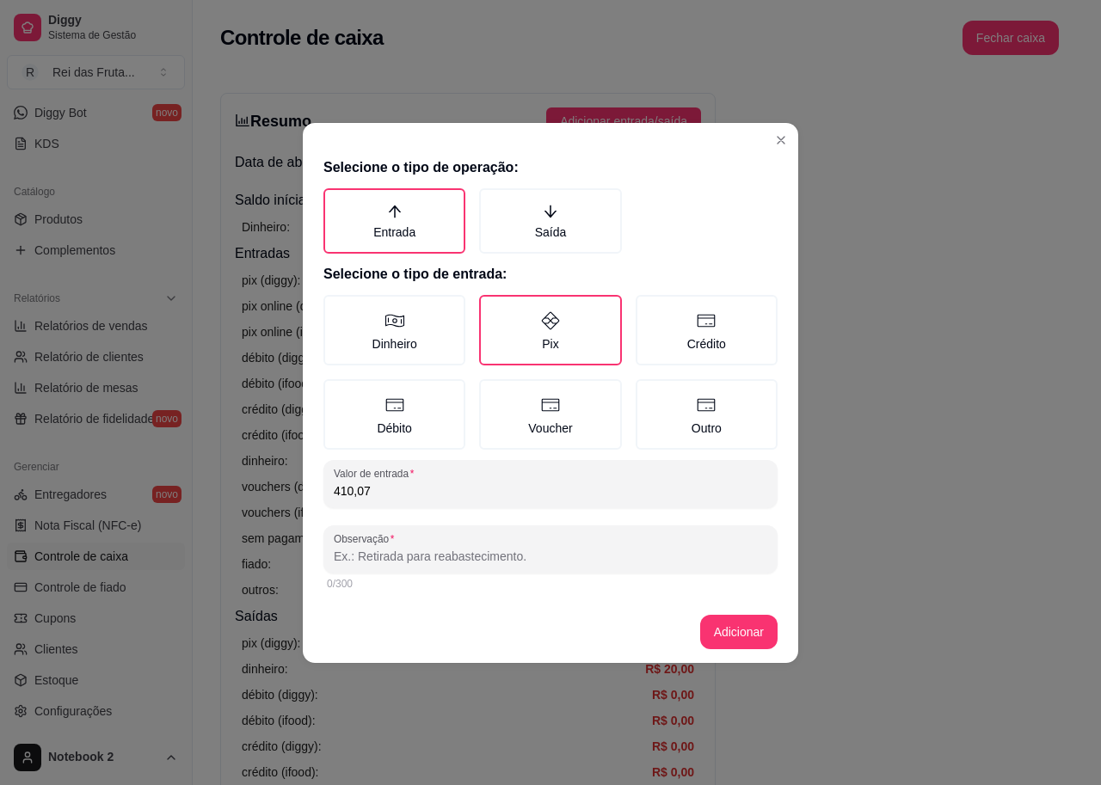
click at [600, 559] on input "Observação" at bounding box center [551, 556] width 434 height 17
type input "vendas maquina"
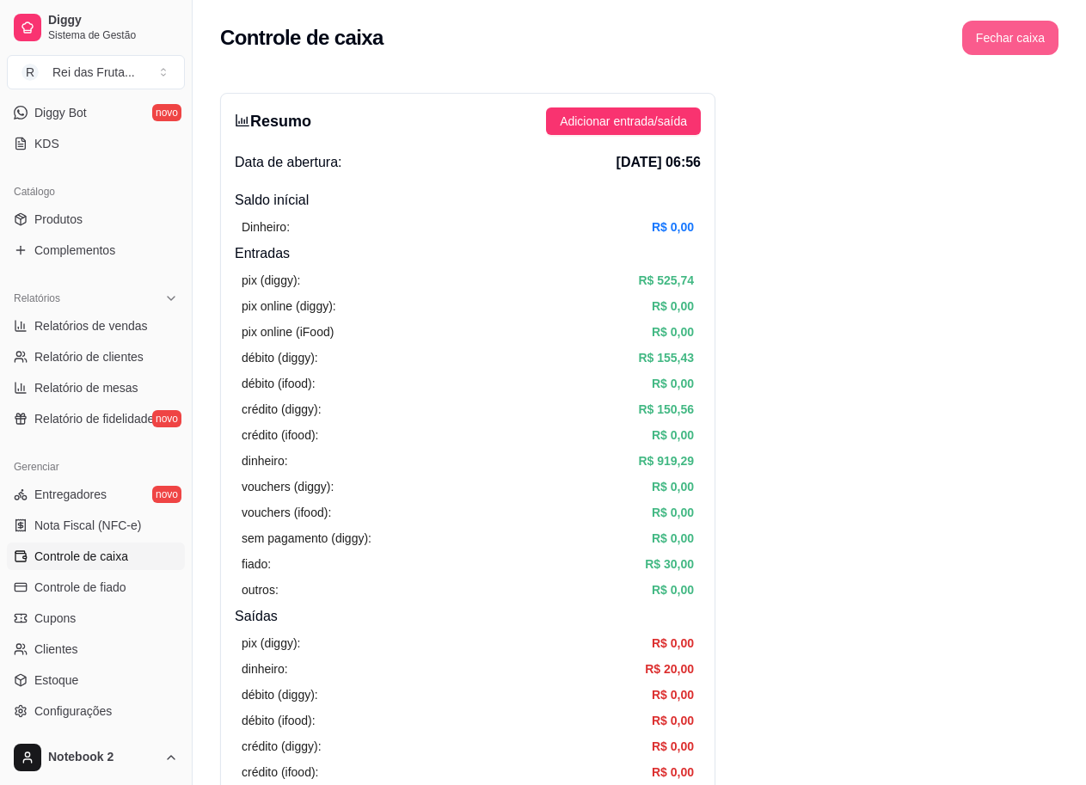
click at [1012, 46] on button "Fechar caixa" at bounding box center [1011, 38] width 96 height 34
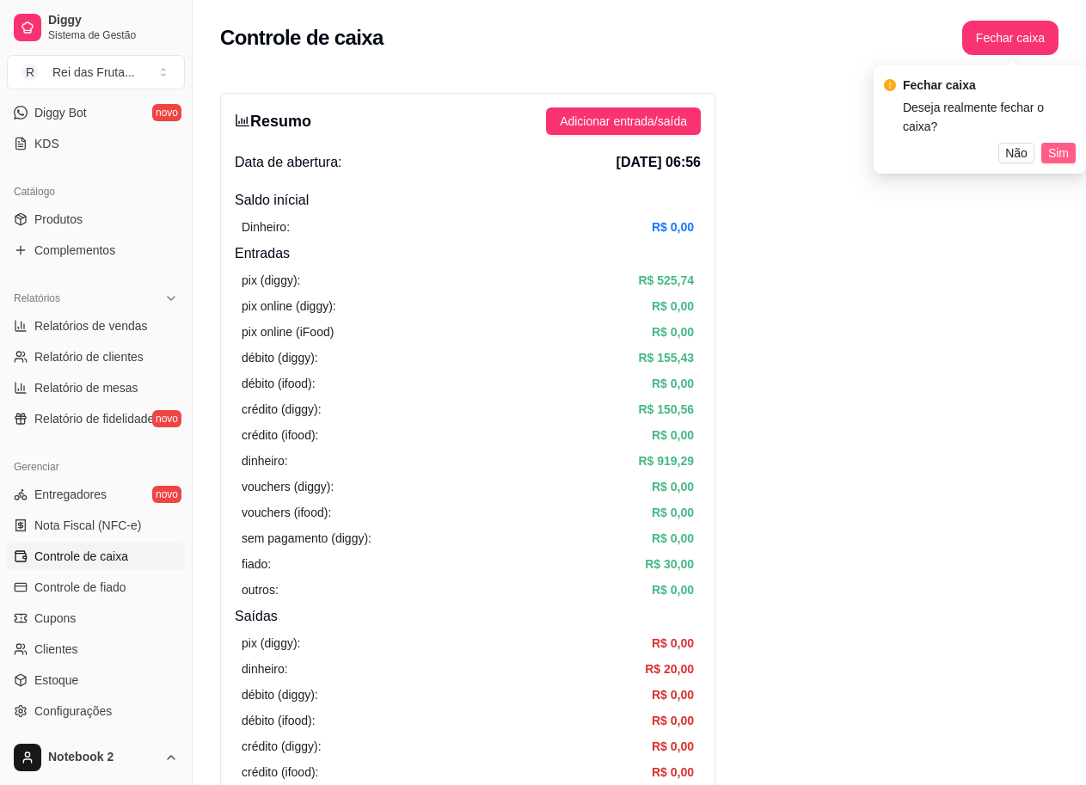
click at [1058, 144] on span "Sim" at bounding box center [1059, 153] width 21 height 19
